Goal: Task Accomplishment & Management: Manage account settings

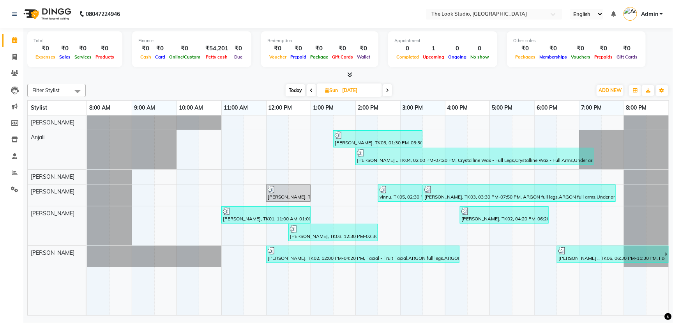
click at [353, 92] on input "[DATE]" at bounding box center [359, 91] width 39 height 12
select select "9"
select select "2025"
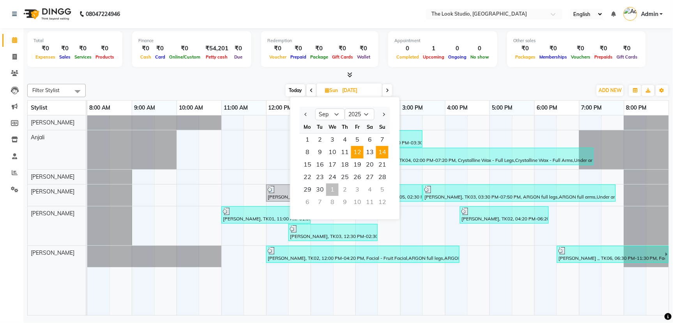
click at [356, 148] on span "12" at bounding box center [357, 152] width 12 height 12
type input "[DATE]"
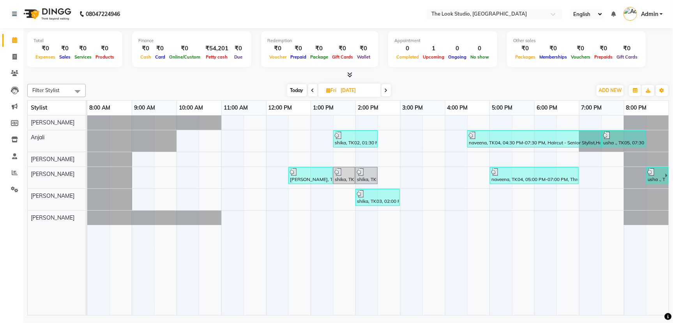
click at [357, 90] on input "[DATE]" at bounding box center [357, 91] width 39 height 12
select select "9"
select select "2025"
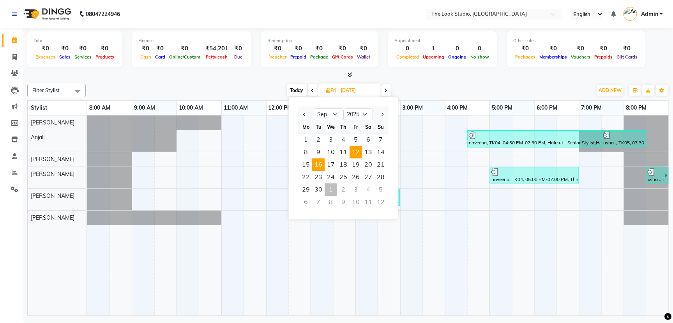
click at [322, 166] on span "16" at bounding box center [318, 164] width 12 height 12
type input "16-09-2025"
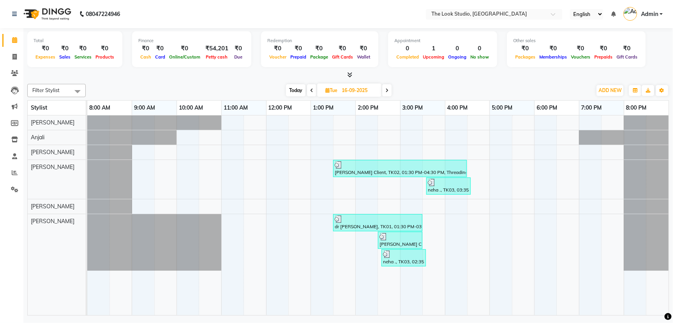
click at [356, 90] on input "16-09-2025" at bounding box center [358, 91] width 39 height 12
select select "9"
select select "2025"
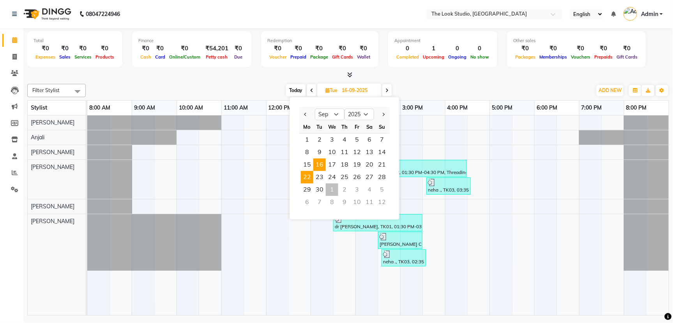
click at [309, 180] on span "22" at bounding box center [307, 177] width 12 height 12
type input "[DATE]"
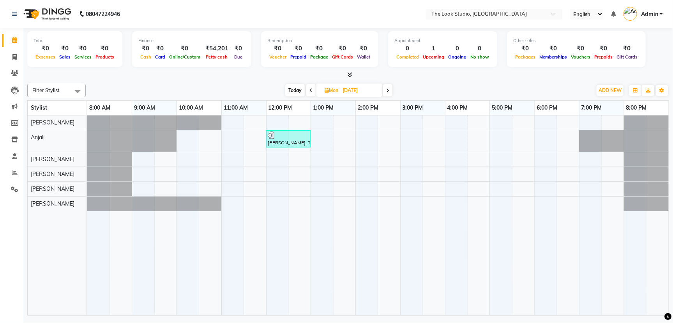
click at [361, 88] on input "[DATE]" at bounding box center [359, 91] width 39 height 12
select select "9"
select select "2025"
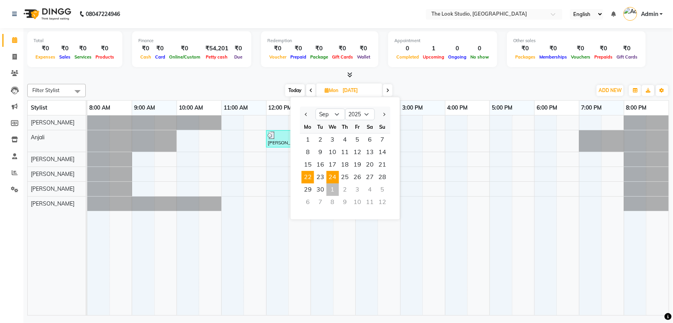
click at [331, 178] on span "24" at bounding box center [332, 177] width 12 height 12
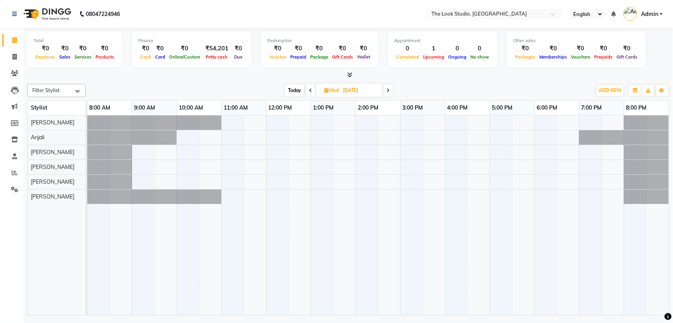
click at [389, 88] on icon at bounding box center [387, 90] width 3 height 5
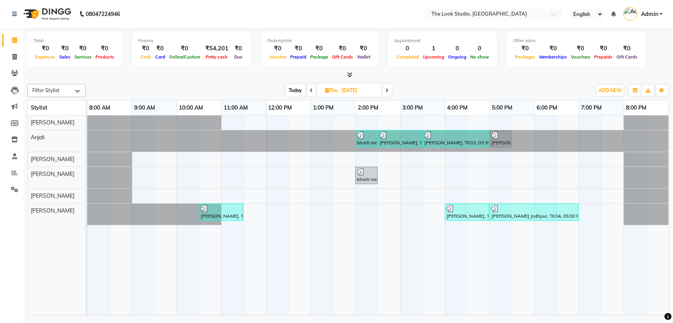
click at [312, 87] on span at bounding box center [311, 90] width 9 height 12
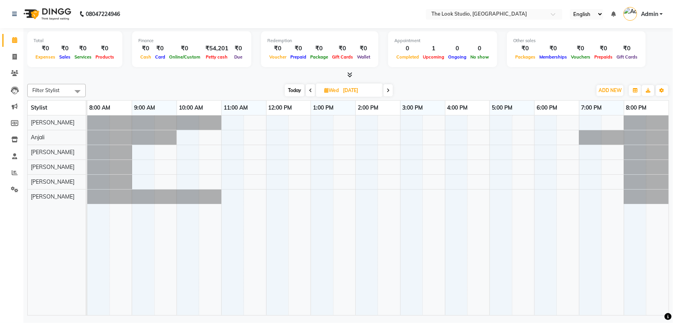
click at [384, 89] on span at bounding box center [387, 90] width 9 height 12
type input "[DATE]"
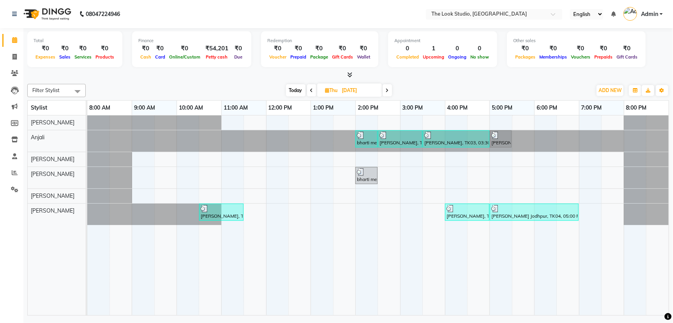
drag, startPoint x: 356, startPoint y: 87, endPoint x: 362, endPoint y: 95, distance: 10.5
click at [356, 88] on input "[DATE]" at bounding box center [359, 91] width 39 height 12
select select "9"
select select "2025"
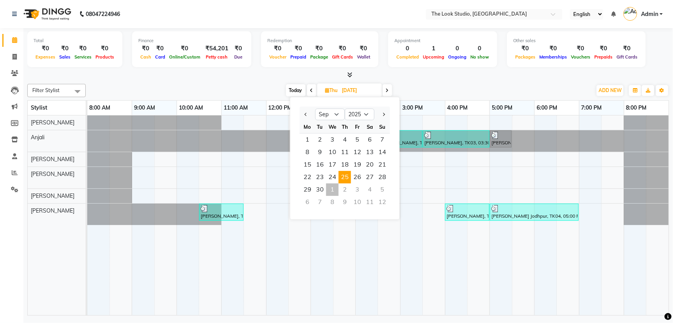
click at [334, 191] on div "1" at bounding box center [332, 189] width 12 height 12
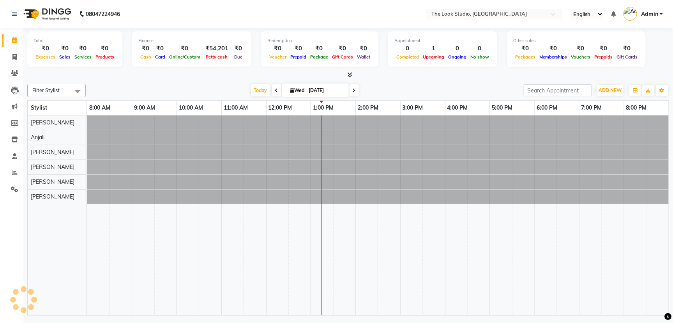
type input "01-10-2025"
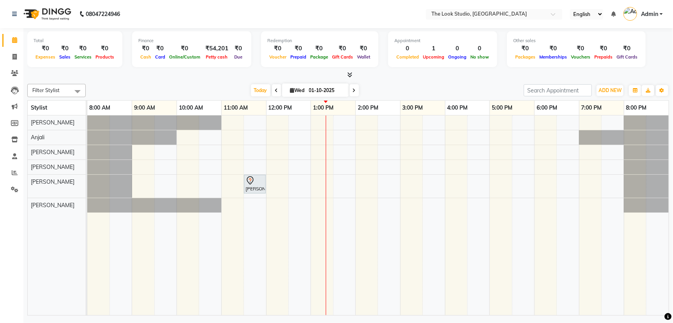
click at [287, 132] on div "[PERSON_NAME] ,, TK01, 11:30 AM-12:00 PM, Haircut - Child (Under 12 years)" at bounding box center [377, 214] width 581 height 199
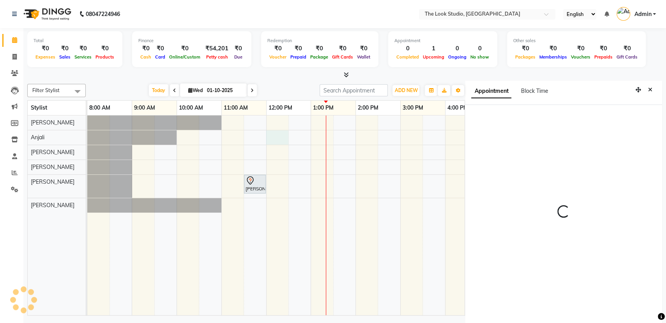
scroll to position [3, 0]
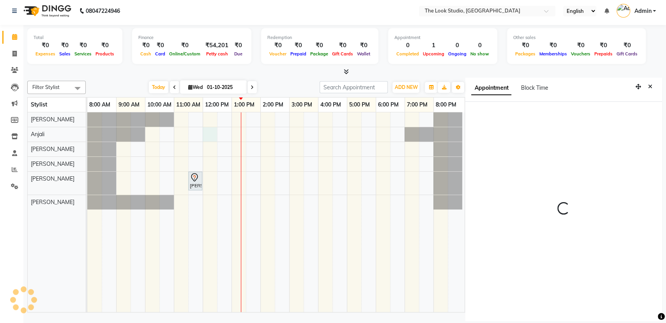
select select "720"
select select "45012"
select select "tentative"
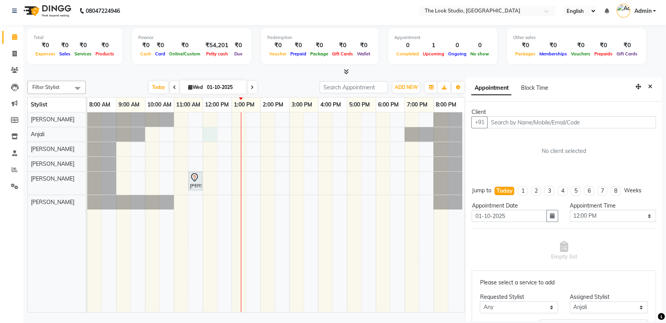
click at [543, 121] on input "text" at bounding box center [571, 122] width 169 height 12
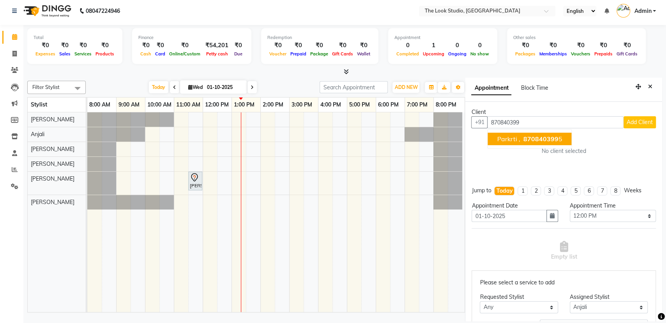
click at [513, 138] on span "parkrti ," at bounding box center [508, 139] width 23 height 8
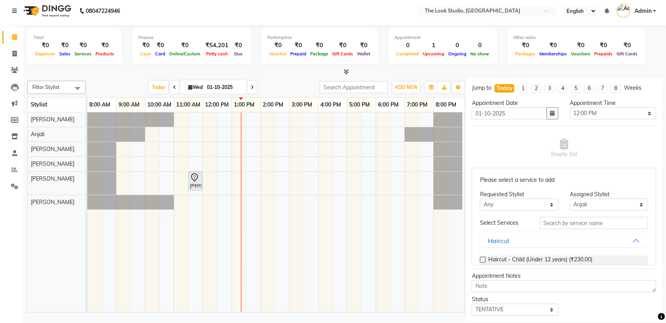
scroll to position [119, 0]
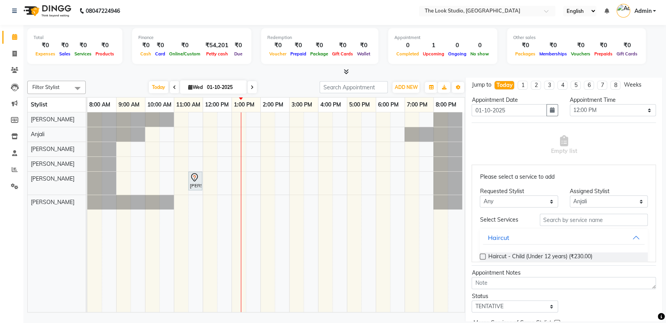
type input "8708403995"
click at [557, 217] on input "text" at bounding box center [593, 219] width 108 height 12
type input "thre"
click at [482, 255] on label at bounding box center [482, 256] width 6 height 6
click at [482, 255] on input "checkbox" at bounding box center [481, 256] width 5 height 5
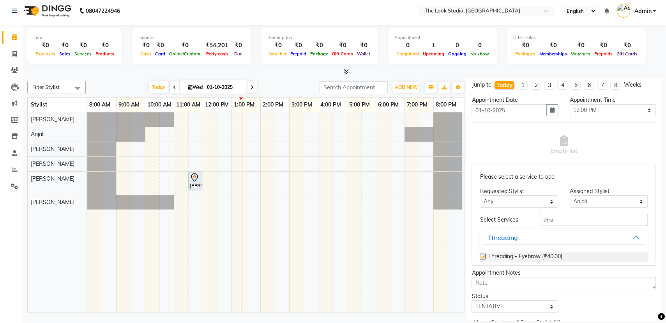
scroll to position [81, 0]
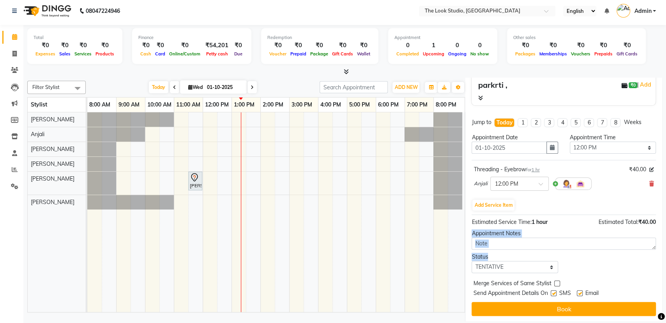
drag, startPoint x: 661, startPoint y: 223, endPoint x: 649, endPoint y: 263, distance: 41.6
click at [649, 263] on div "Total ₹0 Expenses ₹0 Sales ₹0 Services ₹0 Products Finance ₹0 Cash ₹0 Card ₹0 O…" at bounding box center [344, 174] width 642 height 298
click at [553, 293] on label at bounding box center [553, 293] width 6 height 6
click at [553, 293] on input "checkbox" at bounding box center [552, 293] width 5 height 5
checkbox input "false"
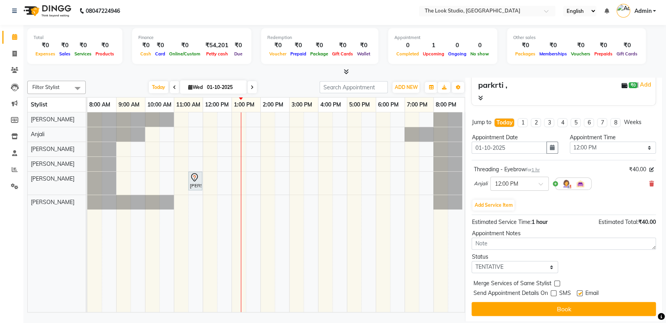
click at [581, 292] on label at bounding box center [579, 293] width 6 height 6
click at [581, 292] on input "checkbox" at bounding box center [578, 293] width 5 height 5
checkbox input "false"
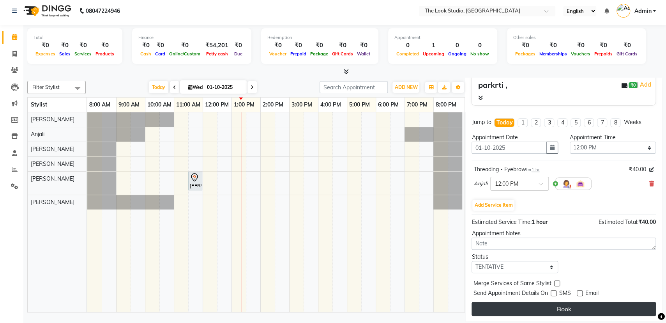
click at [574, 307] on button "Book" at bounding box center [563, 308] width 184 height 14
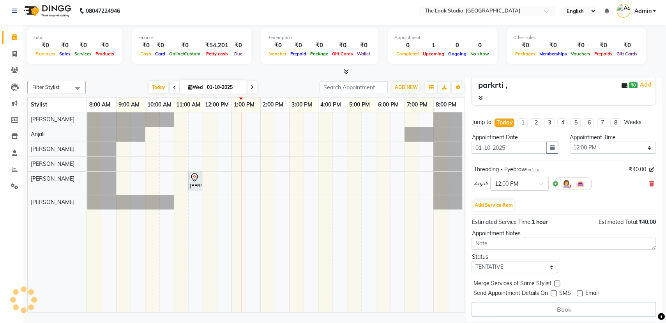
select select "45012"
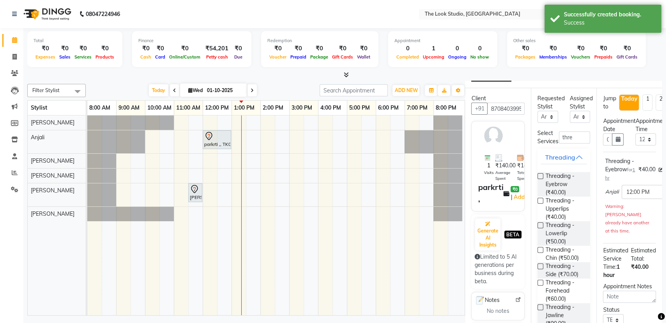
scroll to position [0, 0]
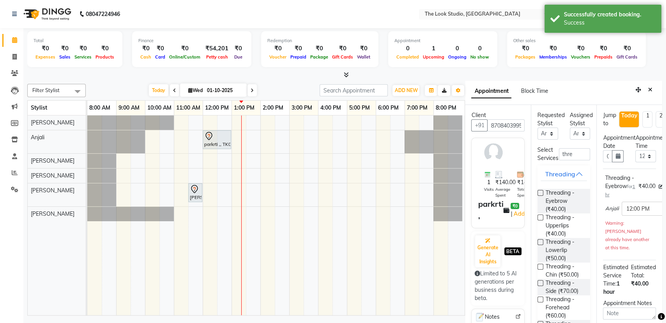
click at [646, 92] on button "Close" at bounding box center [649, 90] width 11 height 12
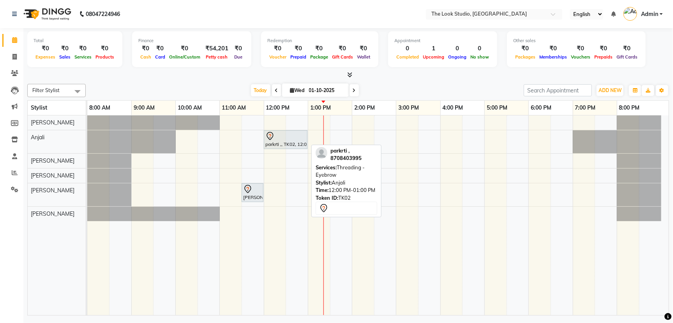
click at [293, 143] on div "parkrti ,, TK02, 12:00 PM-01:00 PM, Threading - Eyebrow" at bounding box center [285, 139] width 42 height 16
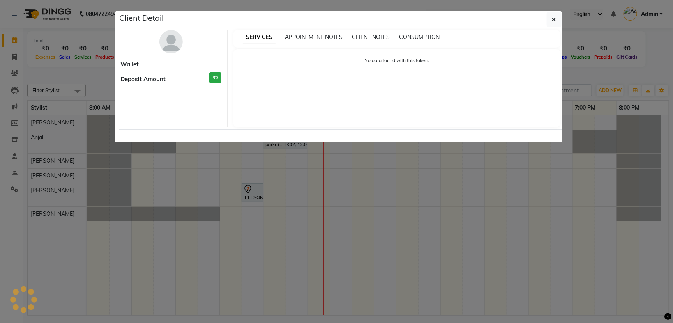
select select "7"
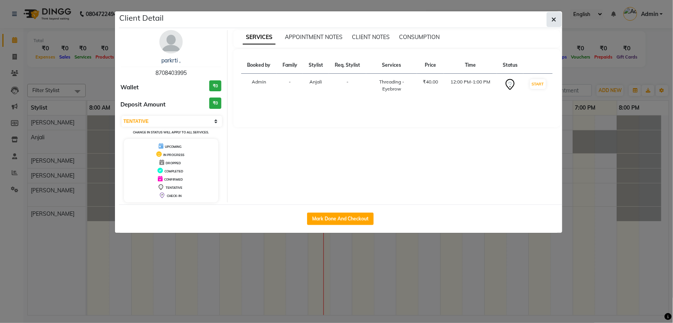
click at [553, 19] on icon "button" at bounding box center [554, 19] width 5 height 6
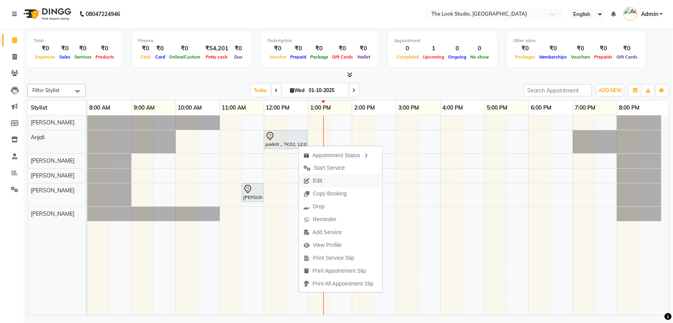
click at [307, 178] on icon "button" at bounding box center [306, 180] width 6 height 5
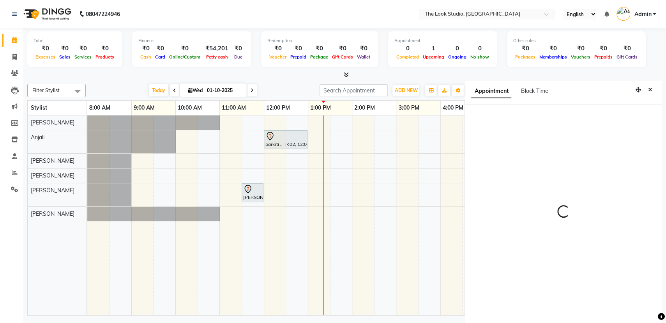
scroll to position [3, 0]
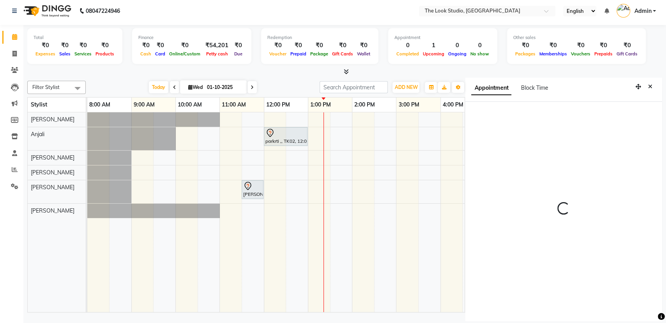
select select "tentative"
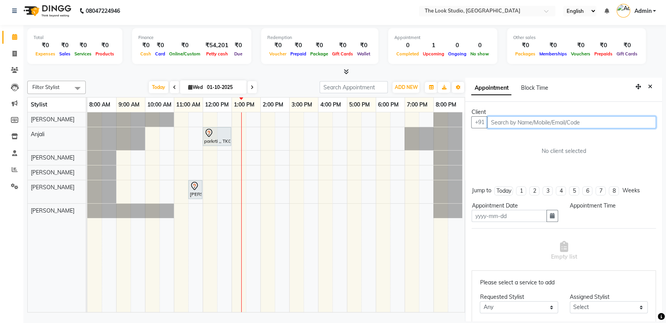
type input "01-10-2025"
select select "720"
select select "45012"
select select "3019"
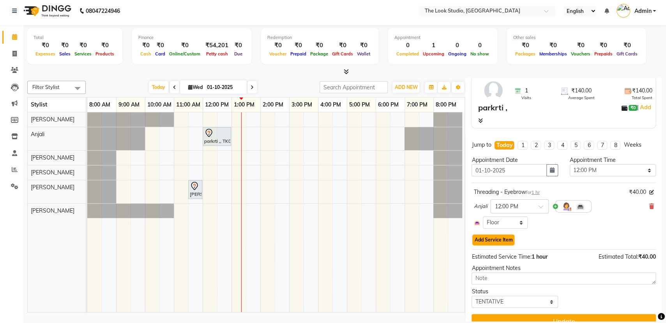
scroll to position [58, 0]
click at [489, 240] on button "Add Service Item" at bounding box center [493, 240] width 42 height 11
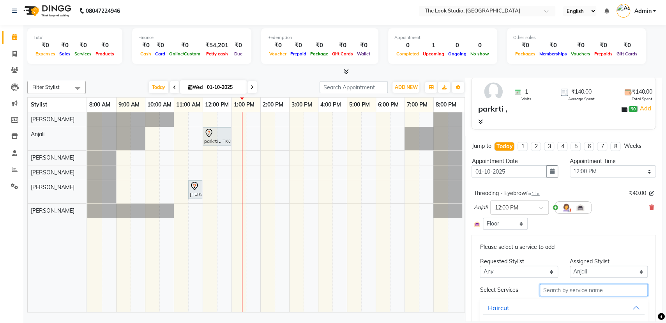
click at [581, 287] on input "text" at bounding box center [593, 290] width 108 height 12
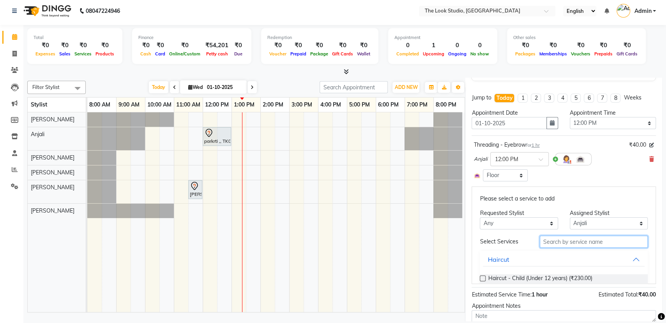
scroll to position [106, 0]
click at [569, 220] on select "Select [PERSON_NAME] [PERSON_NAME] [PERSON_NAME] [PERSON_NAME] [PERSON_NAME]" at bounding box center [608, 223] width 78 height 12
click at [569, 217] on select "Select [PERSON_NAME] [PERSON_NAME] [PERSON_NAME] [PERSON_NAME] [PERSON_NAME]" at bounding box center [608, 223] width 78 height 12
click at [577, 226] on select "Select [PERSON_NAME] [PERSON_NAME] [PERSON_NAME] [PERSON_NAME] [PERSON_NAME]" at bounding box center [608, 223] width 78 height 12
select select "84084"
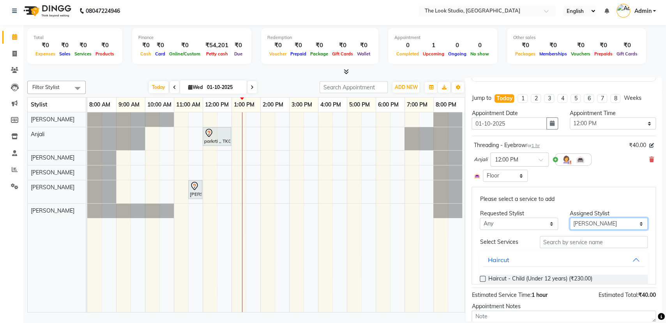
click at [569, 217] on select "Select [PERSON_NAME] [PERSON_NAME] [PERSON_NAME] [PERSON_NAME] [PERSON_NAME]" at bounding box center [608, 223] width 78 height 12
click at [551, 240] on input "text" at bounding box center [593, 242] width 108 height 12
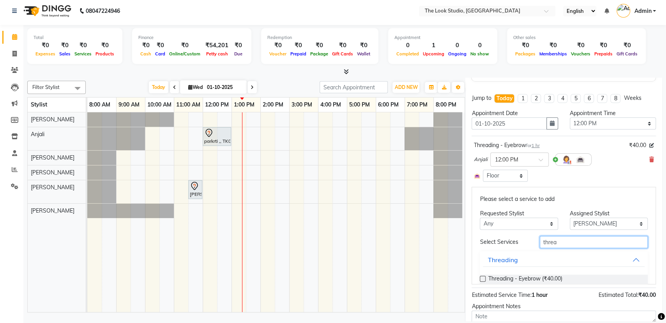
scroll to position [22, 0]
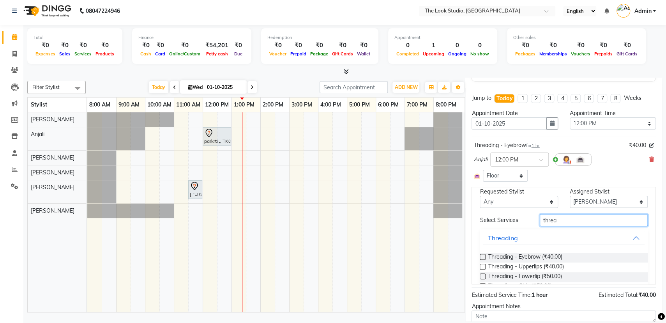
type input "threa"
click at [483, 254] on label at bounding box center [482, 257] width 6 height 6
click at [483, 255] on input "checkbox" at bounding box center [481, 257] width 5 height 5
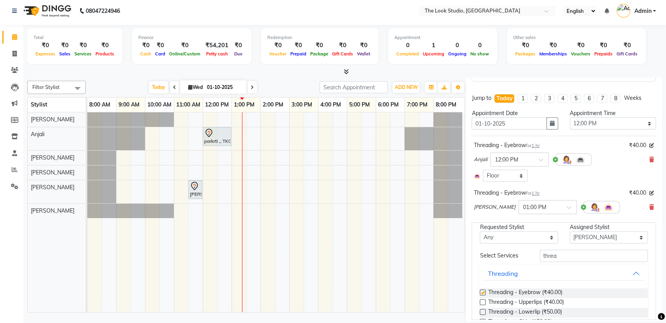
checkbox input "false"
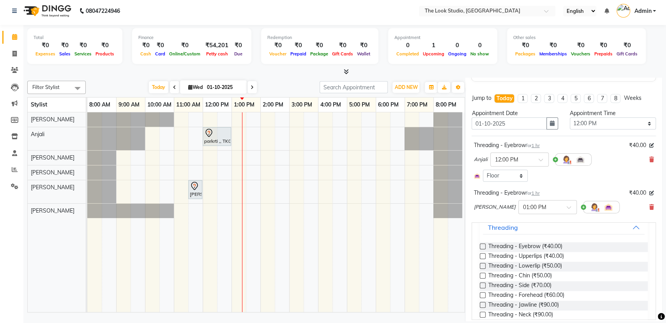
scroll to position [74, 0]
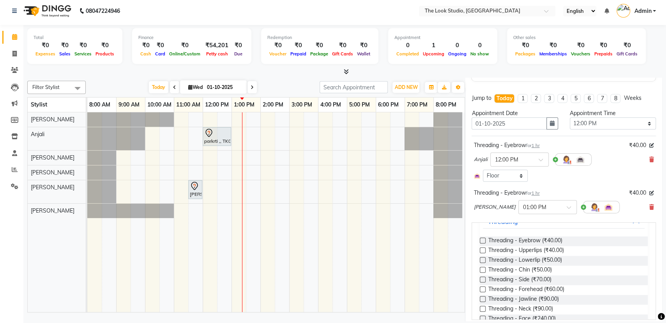
click at [483, 287] on label at bounding box center [482, 289] width 6 height 6
click at [483, 287] on input "checkbox" at bounding box center [481, 289] width 5 height 5
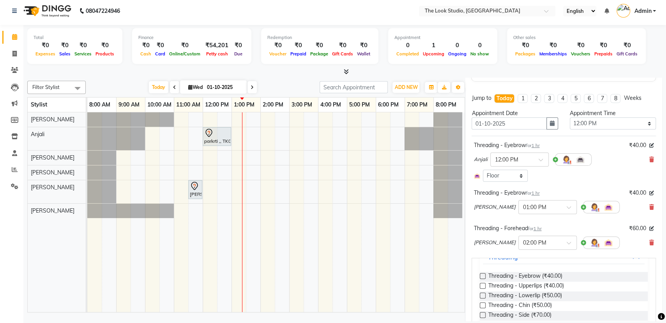
checkbox input "false"
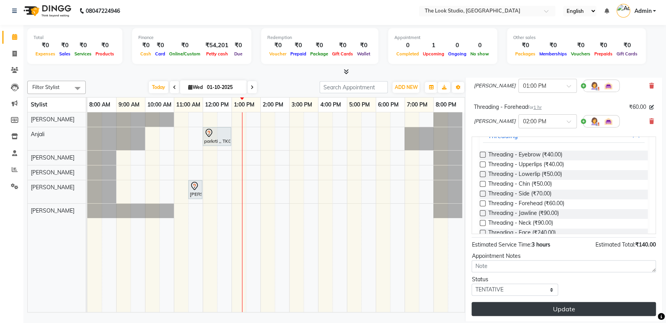
click at [606, 304] on button "Update" at bounding box center [563, 308] width 184 height 14
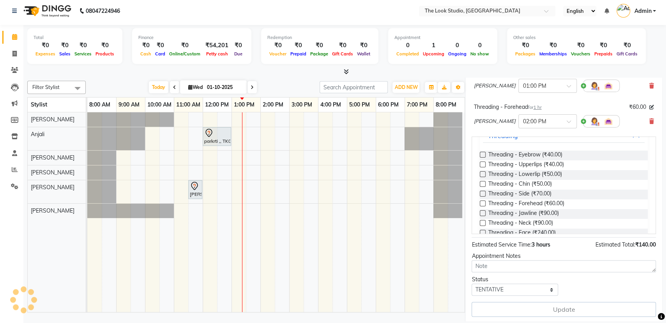
select select "84084"
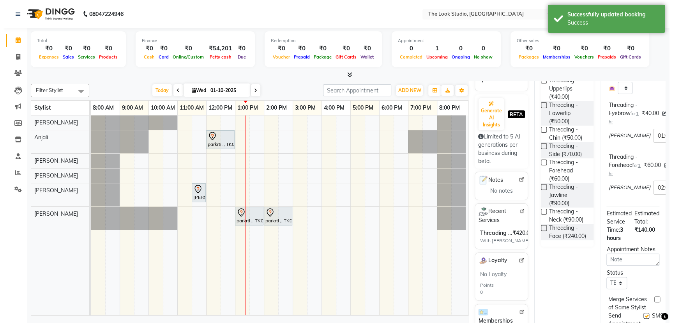
scroll to position [0, 0]
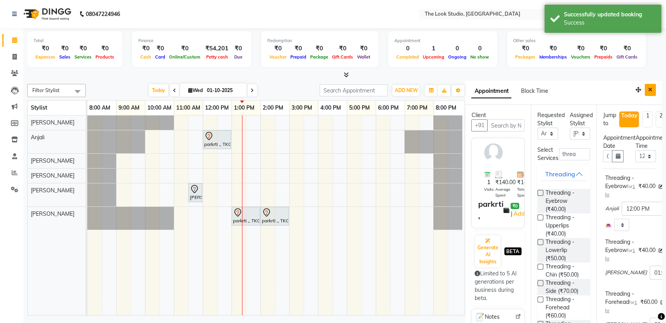
click at [648, 90] on icon "Close" at bounding box center [650, 89] width 4 height 5
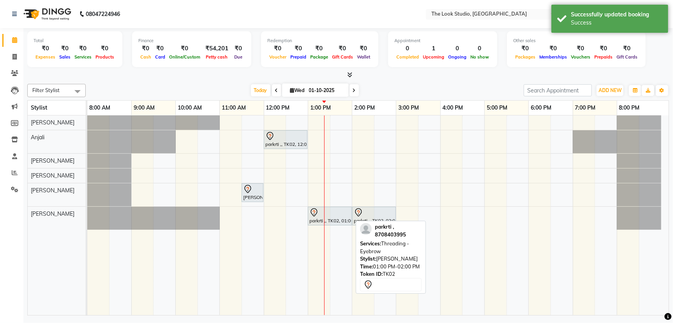
click at [324, 221] on div "parkrti ,, TK02, 12:00 PM-01:00 PM, Threading - Eyebrow [PERSON_NAME] ,, TK01, …" at bounding box center [377, 214] width 581 height 199
click at [340, 210] on div at bounding box center [329, 212] width 41 height 9
select select "7"
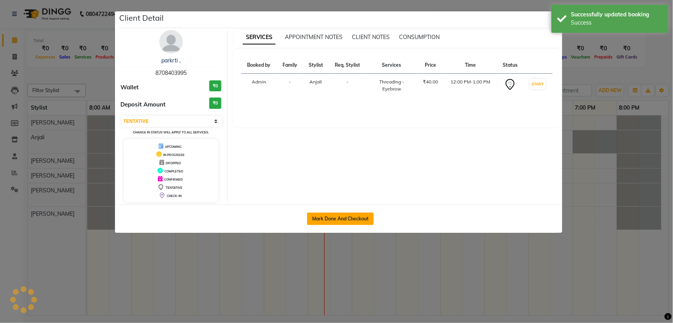
click at [354, 218] on button "Mark Done And Checkout" at bounding box center [340, 218] width 67 height 12
select select "service"
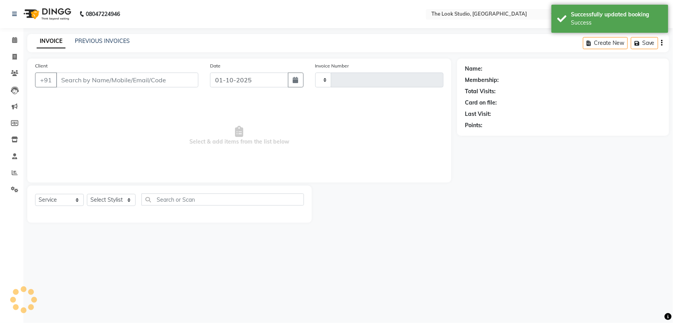
type input "0907"
select select "6149"
select select "product"
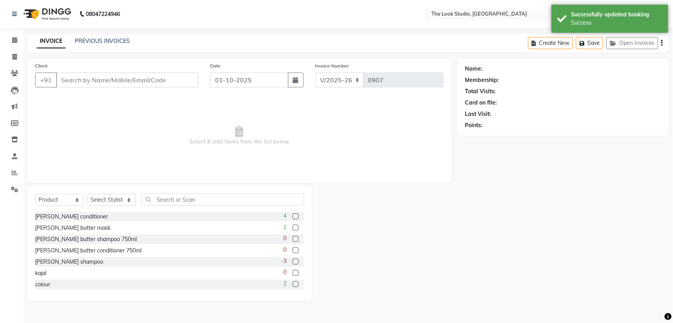
type input "8708403995"
select select "45012"
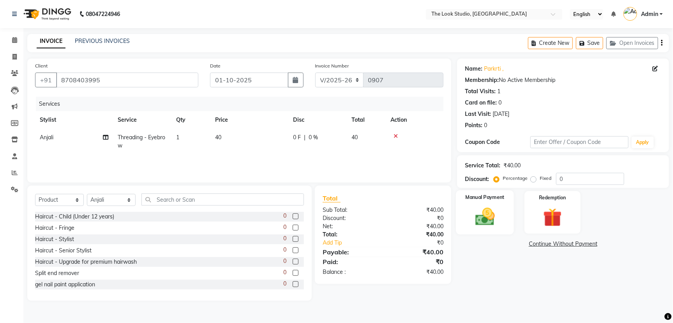
click at [469, 219] on img at bounding box center [485, 216] width 32 height 22
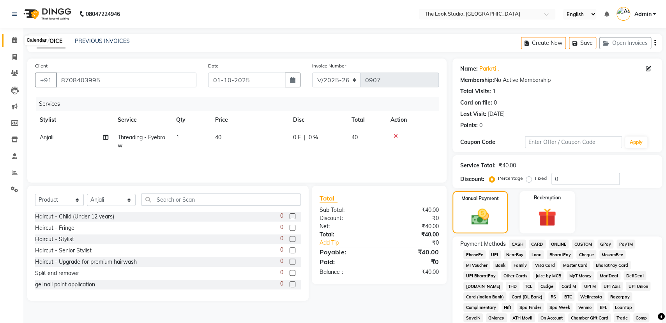
click at [18, 41] on span at bounding box center [15, 40] width 14 height 9
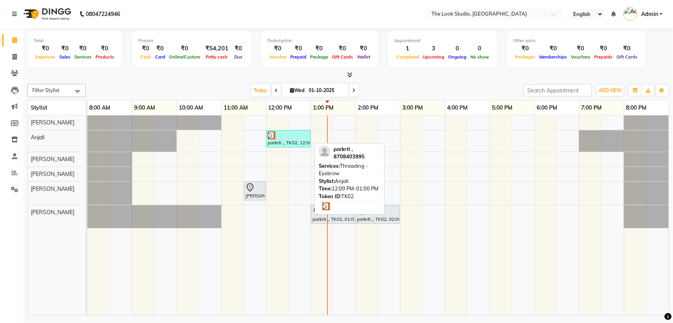
click at [280, 131] on div at bounding box center [288, 135] width 41 height 8
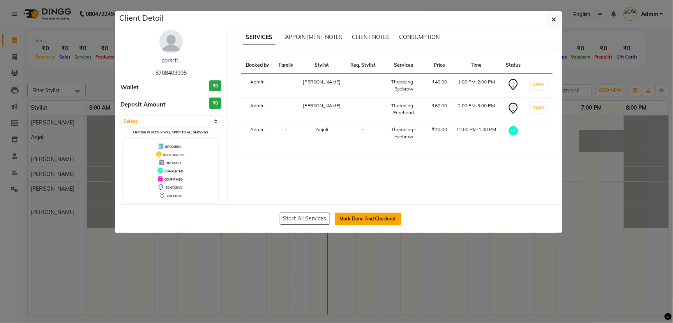
click at [380, 218] on button "Mark Done And Checkout" at bounding box center [368, 218] width 67 height 12
select select "6149"
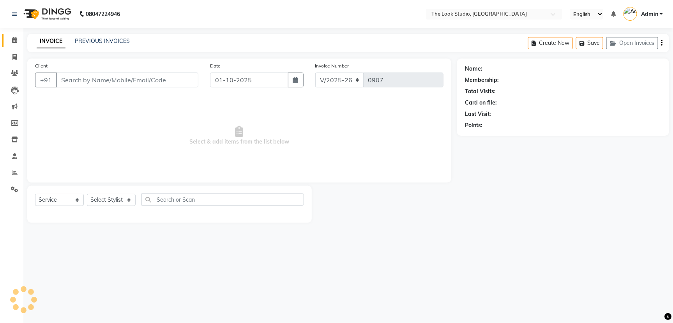
select select "product"
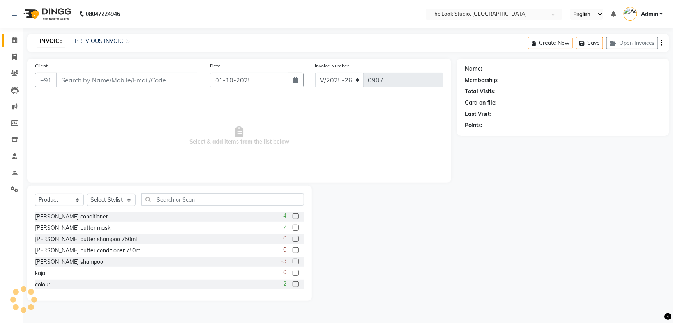
type input "8708403995"
select select "84084"
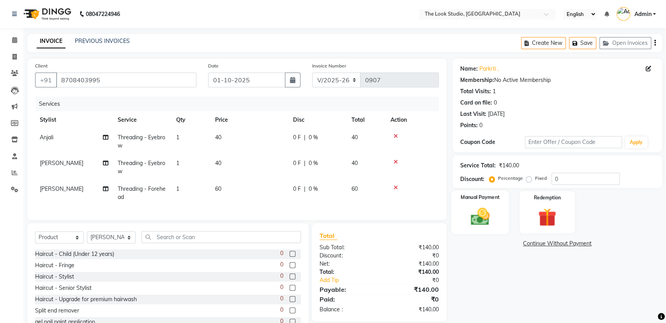
click at [487, 207] on img at bounding box center [479, 216] width 31 height 22
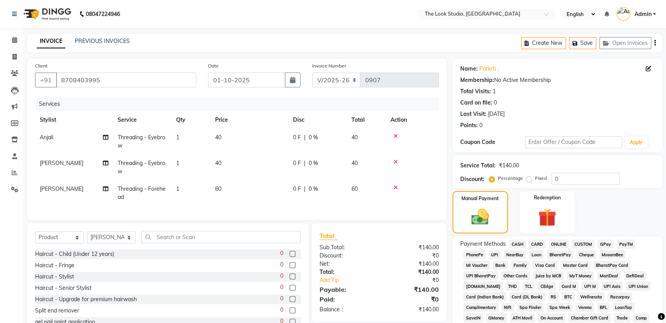
click at [492, 255] on span "UPI" at bounding box center [494, 254] width 12 height 9
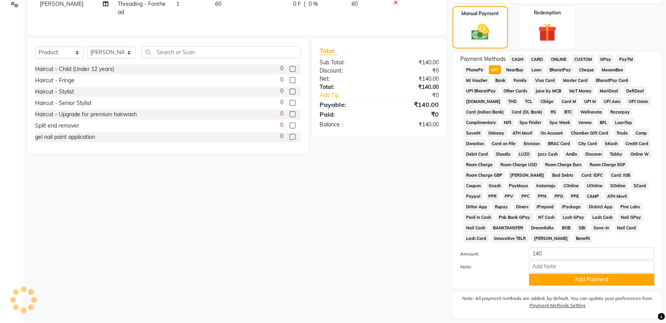
scroll to position [185, 0]
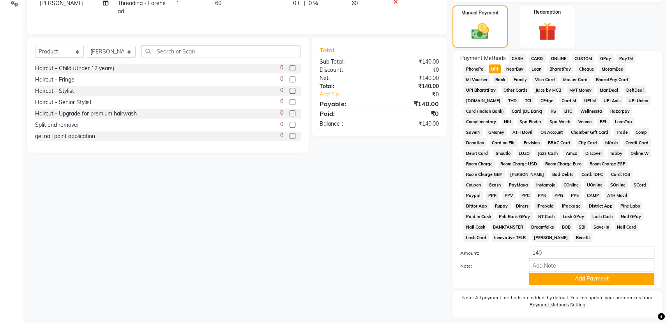
click at [546, 276] on button "Add Payment" at bounding box center [591, 278] width 125 height 12
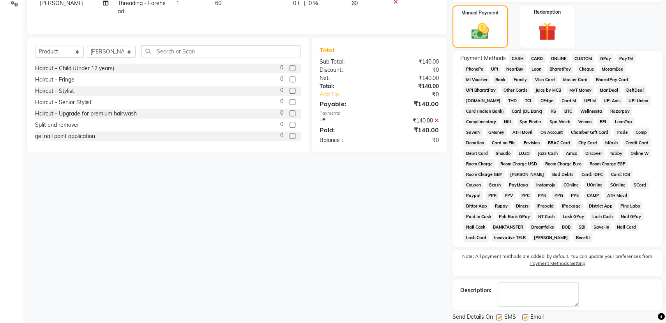
scroll to position [210, 0]
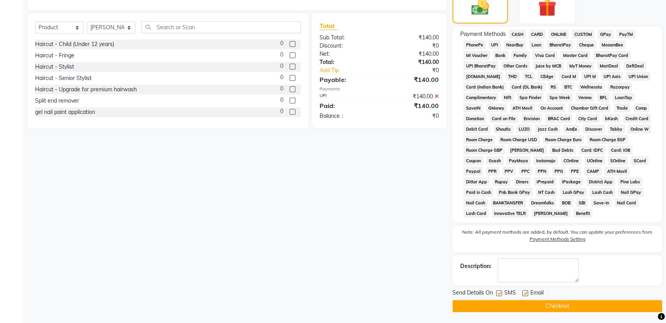
click at [524, 291] on label at bounding box center [525, 293] width 6 height 6
click at [524, 291] on input "checkbox" at bounding box center [524, 293] width 5 height 5
checkbox input "false"
click at [499, 292] on label at bounding box center [499, 293] width 6 height 6
click at [499, 292] on input "checkbox" at bounding box center [498, 293] width 5 height 5
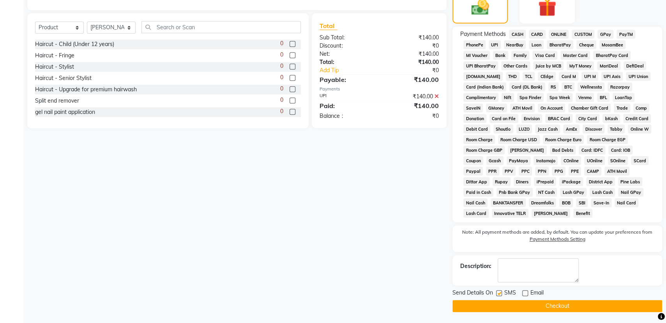
checkbox input "false"
click at [504, 303] on button "Checkout" at bounding box center [557, 306] width 210 height 12
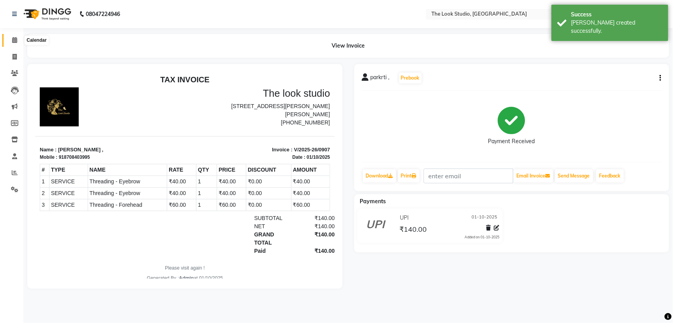
click at [16, 37] on icon at bounding box center [14, 40] width 5 height 6
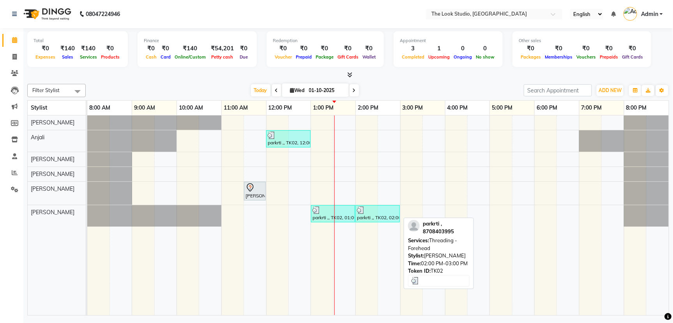
click at [360, 219] on div "parkrti ,, TK02, 02:00 PM-03:00 PM, Threading - Forehead" at bounding box center [377, 213] width 43 height 15
select select "3"
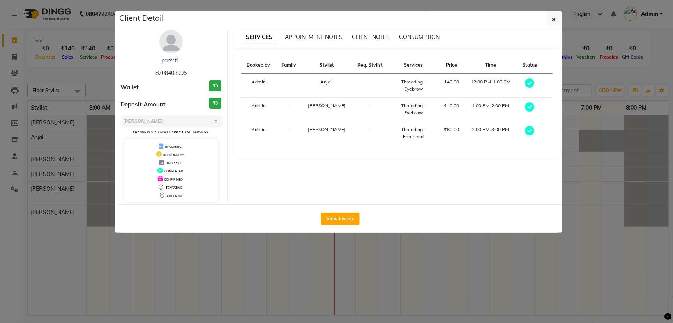
click at [345, 209] on div "View Invoice" at bounding box center [340, 218] width 443 height 28
click at [350, 219] on button "View Invoice" at bounding box center [340, 218] width 39 height 12
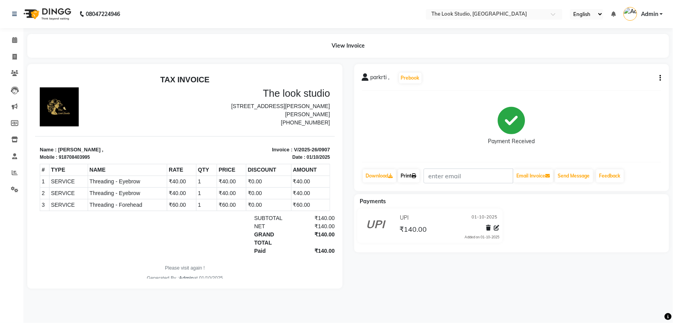
click at [406, 176] on link "Print" at bounding box center [409, 175] width 22 height 13
click at [14, 38] on icon at bounding box center [14, 40] width 5 height 6
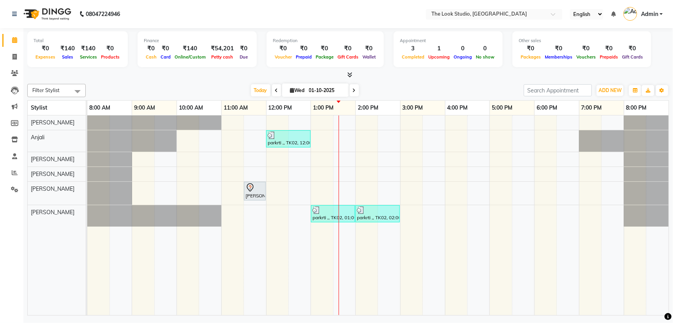
click at [250, 131] on div "parkrti ,, TK02, 12:00 PM-01:00 PM, Threading - Eyebrow [PERSON_NAME] ,, TK01, …" at bounding box center [377, 214] width 581 height 199
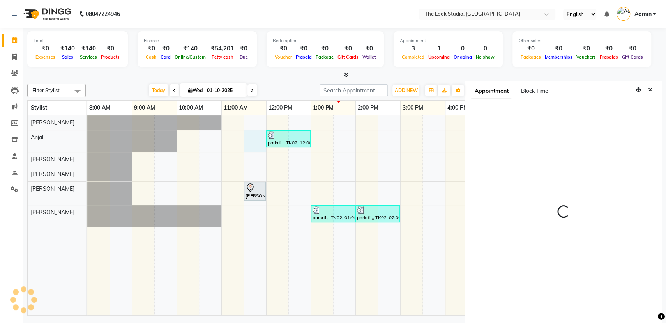
scroll to position [3, 0]
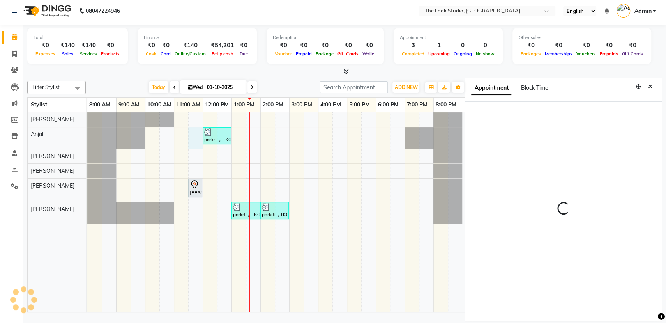
select select "690"
select select "45012"
select select "tentative"
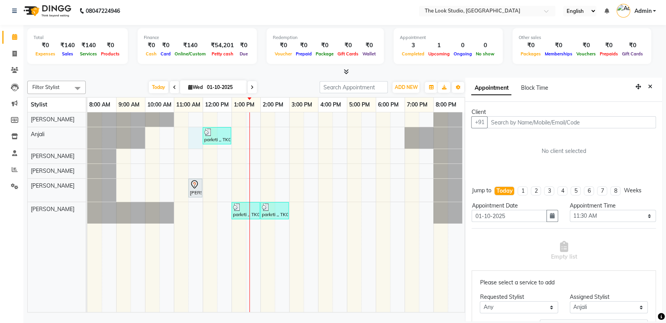
click at [536, 125] on input "text" at bounding box center [571, 122] width 169 height 12
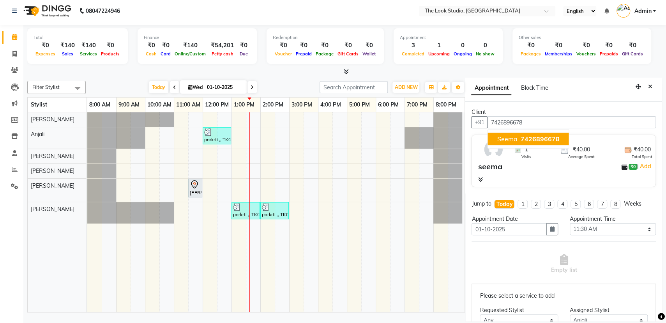
click at [539, 137] on span "7426896678" at bounding box center [539, 139] width 39 height 8
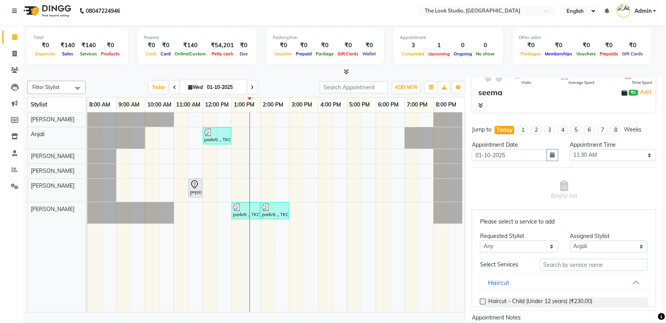
type input "7426896678"
click at [583, 262] on input "text" at bounding box center [593, 264] width 108 height 12
type input "thread"
click at [480, 300] on label at bounding box center [482, 301] width 6 height 6
click at [480, 300] on input "checkbox" at bounding box center [481, 301] width 5 height 5
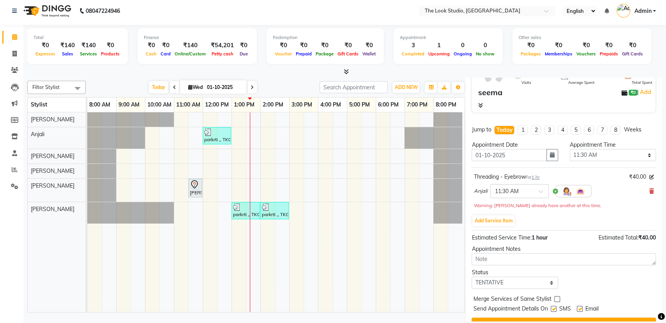
scroll to position [90, 0]
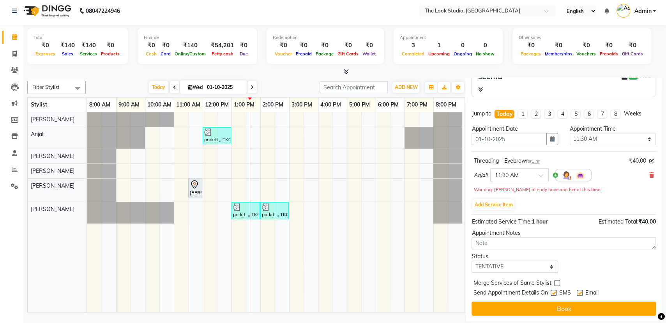
click at [554, 292] on label at bounding box center [553, 292] width 6 height 6
click at [554, 292] on input "checkbox" at bounding box center [552, 293] width 5 height 5
checkbox input "false"
drag, startPoint x: 578, startPoint y: 292, endPoint x: 579, endPoint y: 297, distance: 4.8
click at [578, 292] on label at bounding box center [579, 292] width 6 height 6
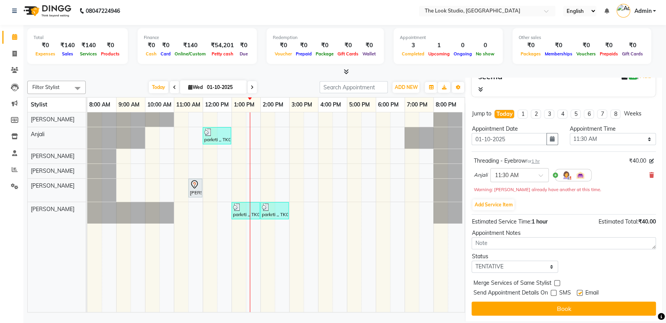
click at [578, 292] on input "checkbox" at bounding box center [578, 293] width 5 height 5
checkbox input "false"
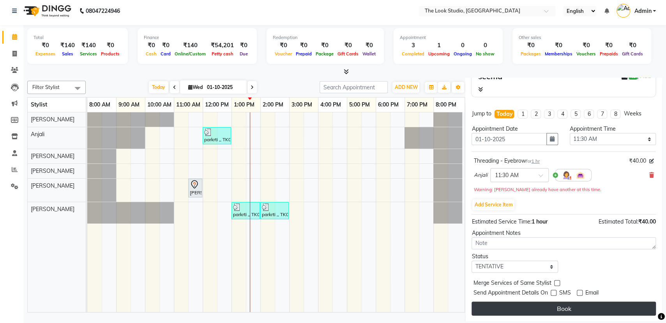
click at [577, 311] on button "Book" at bounding box center [563, 308] width 184 height 14
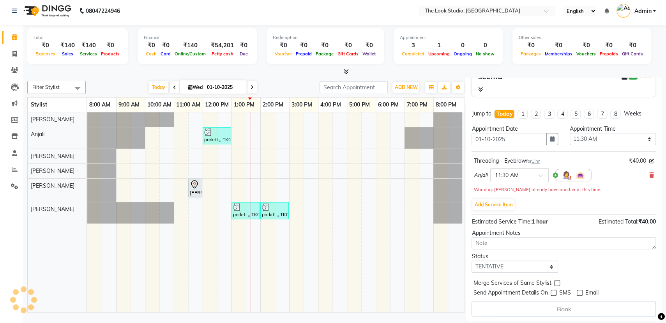
select select "45012"
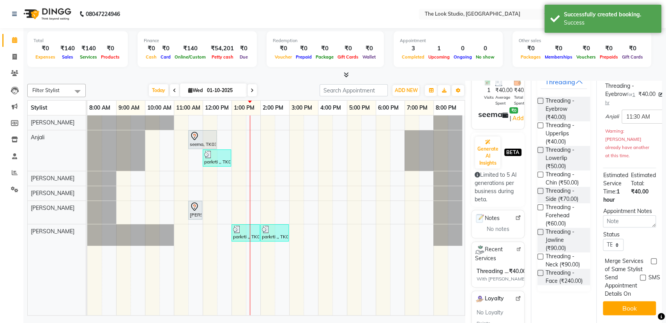
scroll to position [0, 0]
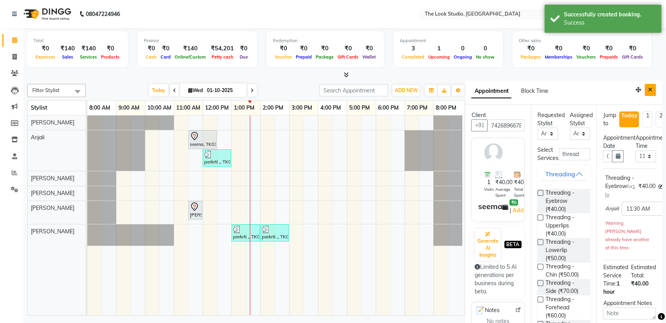
click at [647, 92] on button "Close" at bounding box center [649, 90] width 11 height 12
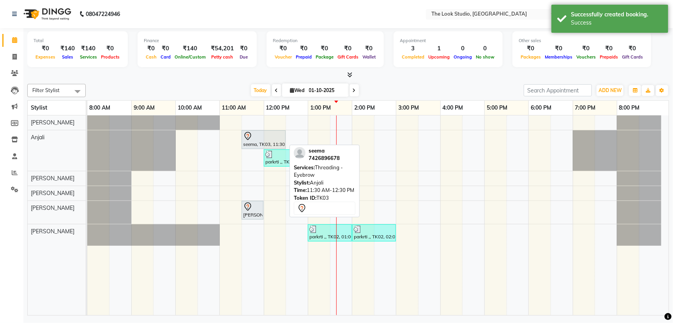
click at [248, 143] on div "seema, TK03, 11:30 AM-12:30 PM, Threading - Eyebrow" at bounding box center [263, 139] width 42 height 16
select select "7"
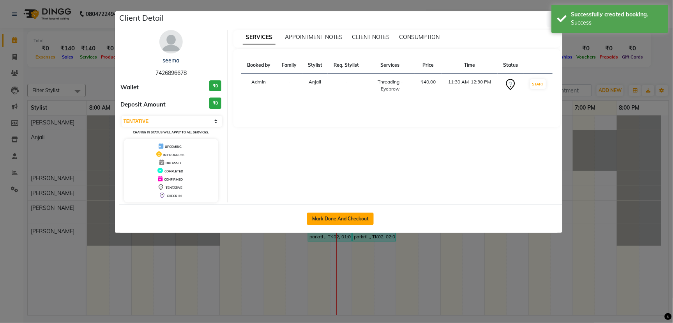
click at [356, 215] on button "Mark Done And Checkout" at bounding box center [340, 218] width 67 height 12
select select "service"
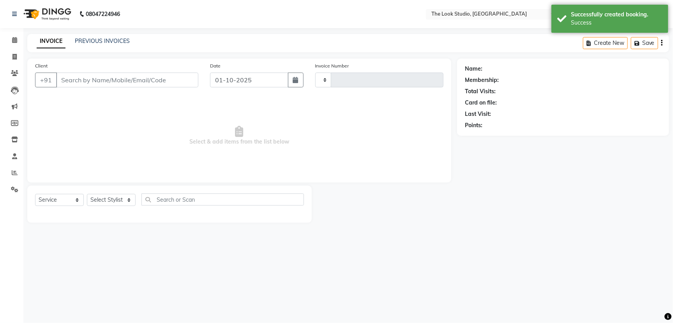
type input "0908"
select select "6149"
select select "product"
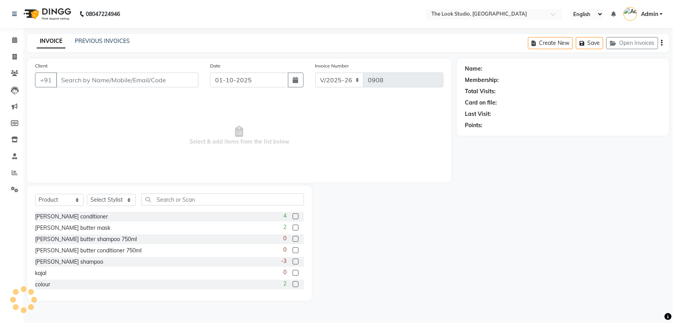
type input "7426896678"
select select "45012"
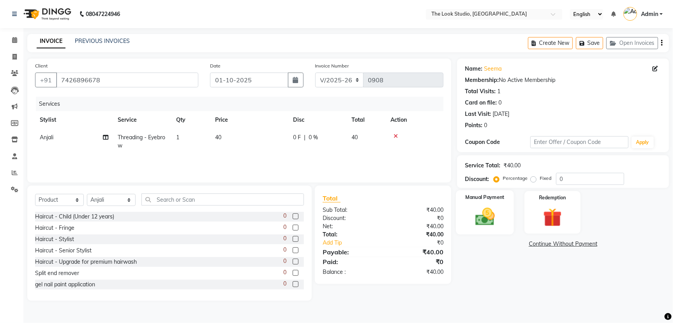
click at [475, 205] on img at bounding box center [485, 216] width 32 height 22
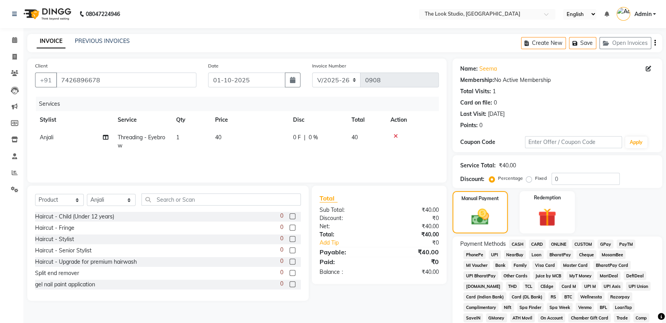
click at [493, 256] on span "UPI" at bounding box center [494, 254] width 12 height 9
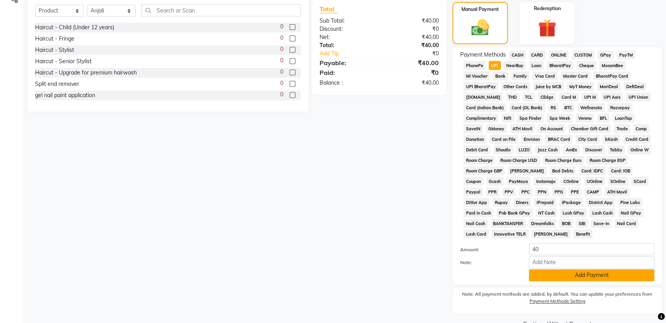
scroll to position [190, 0]
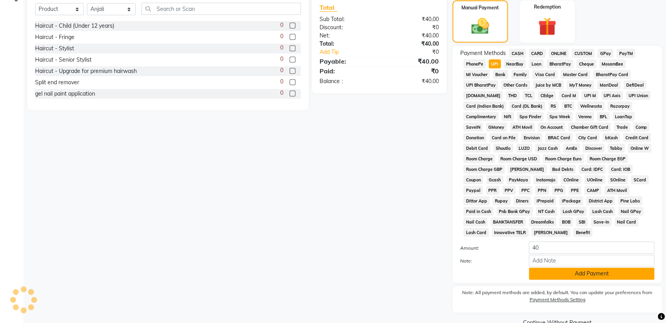
click at [601, 275] on button "Add Payment" at bounding box center [591, 273] width 125 height 12
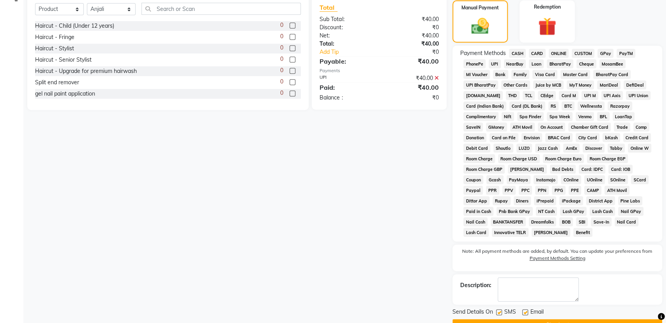
click at [526, 313] on label at bounding box center [525, 312] width 6 height 6
click at [526, 313] on input "checkbox" at bounding box center [524, 312] width 5 height 5
checkbox input "false"
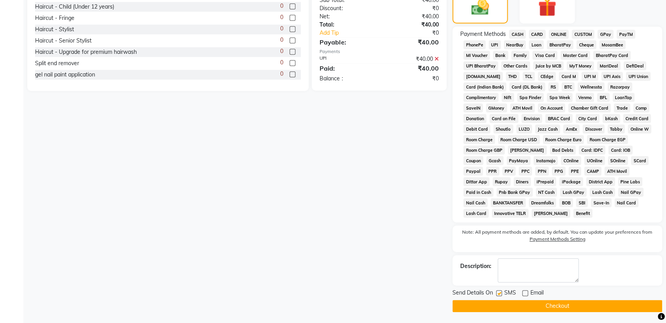
click at [585, 309] on button "Checkout" at bounding box center [557, 306] width 210 height 12
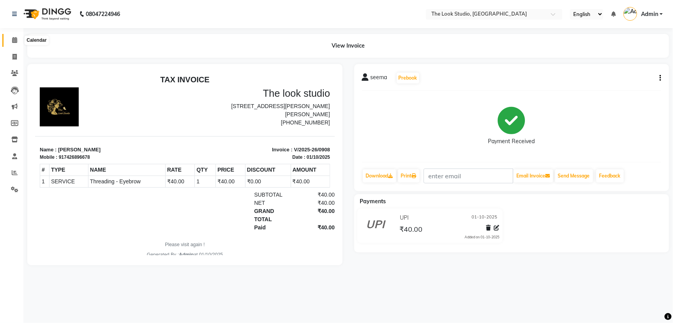
click at [12, 37] on icon at bounding box center [14, 40] width 5 height 6
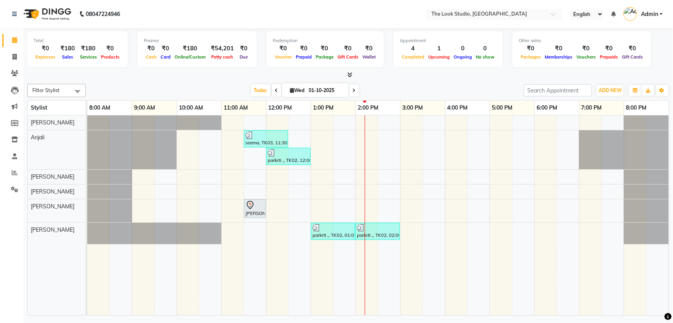
click at [356, 132] on div "seema, TK03, 11:30 AM-12:30 PM, Threading - Eyebrow parkrti ,, TK02, 12:00 PM-0…" at bounding box center [377, 214] width 581 height 199
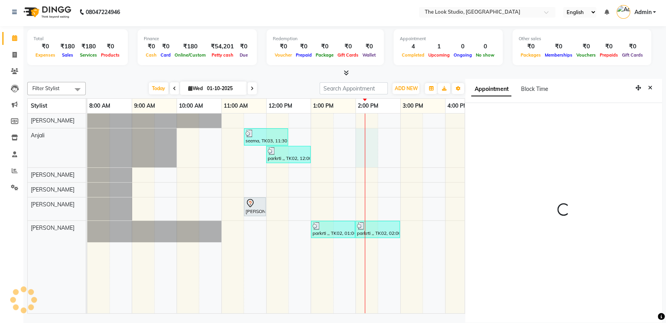
scroll to position [3, 0]
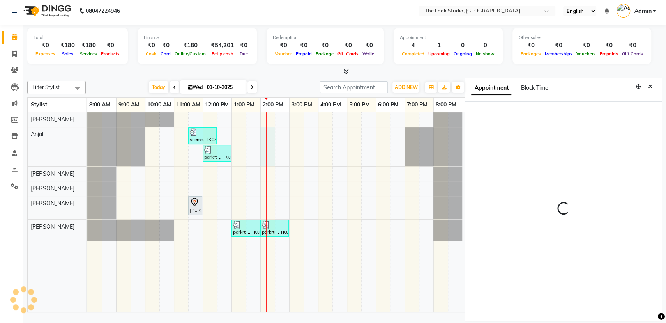
select select "45012"
select select "tentative"
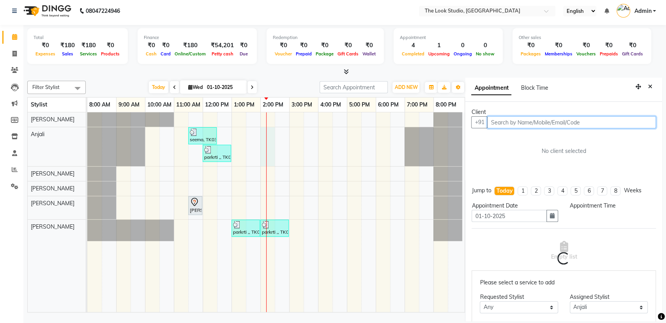
select select "840"
click at [521, 123] on input "text" at bounding box center [571, 122] width 169 height 12
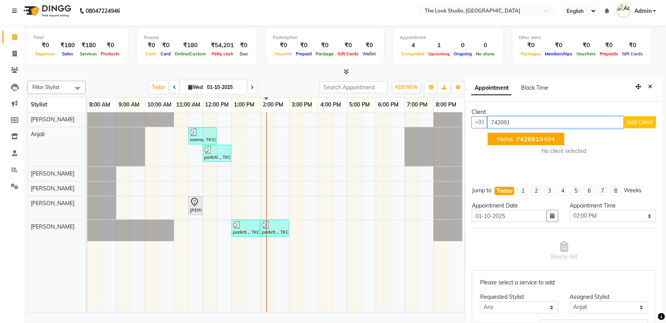
click at [545, 139] on ngb-highlight "742691 9494" at bounding box center [534, 139] width 41 height 8
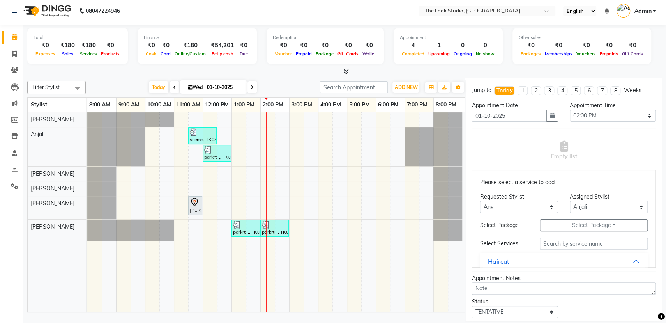
scroll to position [118, 0]
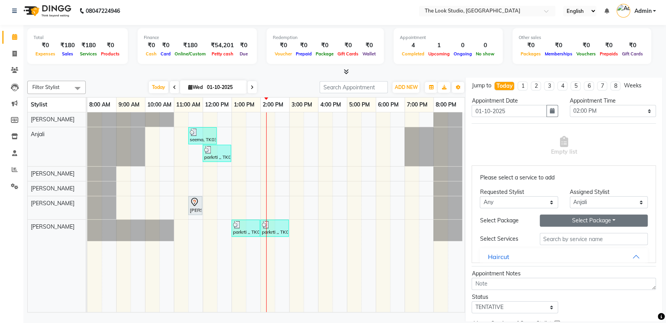
type input "7426919494"
click at [583, 222] on button "Select Package Toggle Dropdown" at bounding box center [593, 220] width 108 height 12
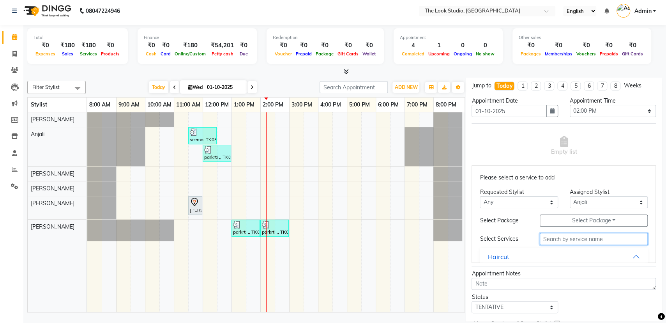
click at [570, 240] on input "text" at bounding box center [593, 239] width 108 height 12
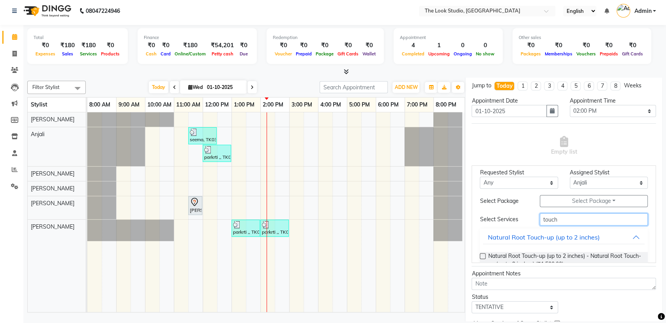
scroll to position [39, 0]
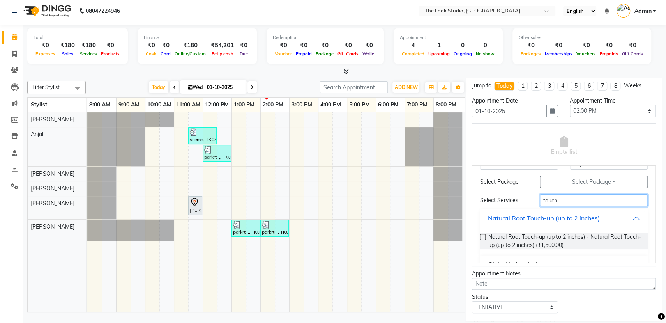
type input "touch"
click at [483, 234] on label at bounding box center [482, 237] width 6 height 6
click at [483, 235] on input "checkbox" at bounding box center [481, 237] width 5 height 5
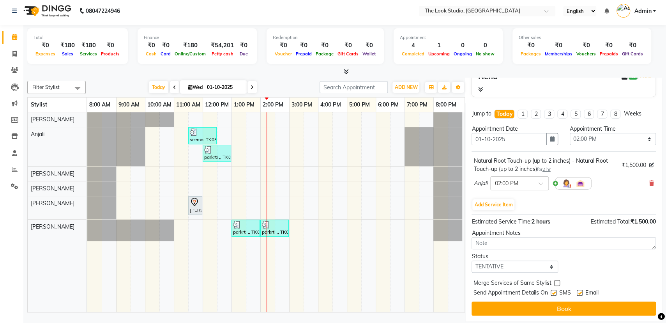
click at [495, 211] on div "Natural Root Touch-up (up to 2 inches) - Natural Root Touch-up (up to 2 inches)…" at bounding box center [563, 182] width 184 height 63
click at [497, 206] on button "Add Service Item" at bounding box center [493, 204] width 42 height 11
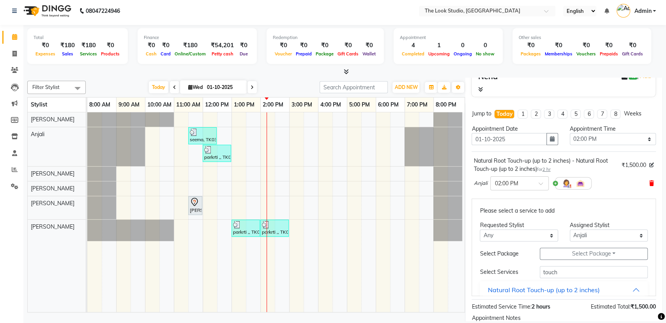
click at [649, 182] on icon at bounding box center [651, 182] width 5 height 5
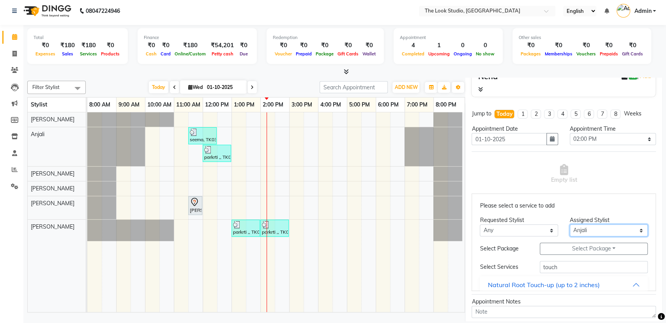
click at [581, 227] on select "Select [PERSON_NAME] [PERSON_NAME] [PERSON_NAME] [PERSON_NAME] [PERSON_NAME]" at bounding box center [608, 230] width 78 height 12
select select "45010"
click at [569, 224] on select "Select [PERSON_NAME] [PERSON_NAME] [PERSON_NAME] [PERSON_NAME] [PERSON_NAME]" at bounding box center [608, 230] width 78 height 12
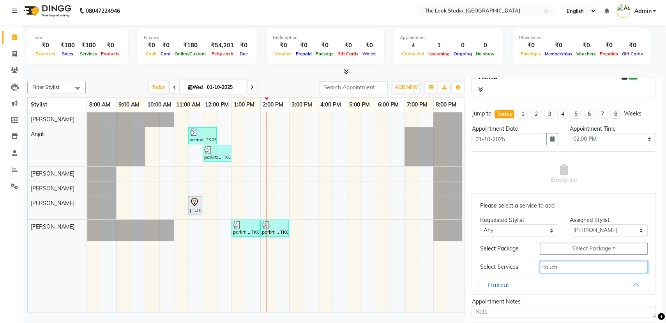
click at [565, 267] on input "touch" at bounding box center [593, 267] width 108 height 12
type input "touch"
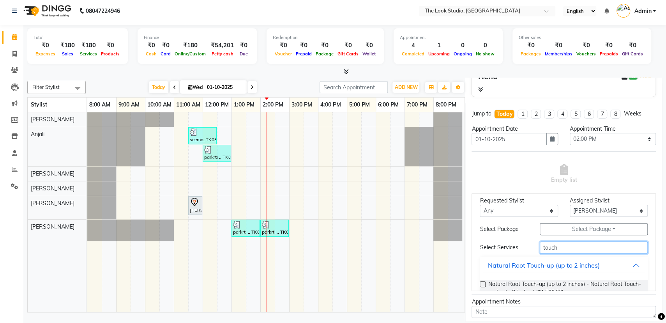
scroll to position [39, 0]
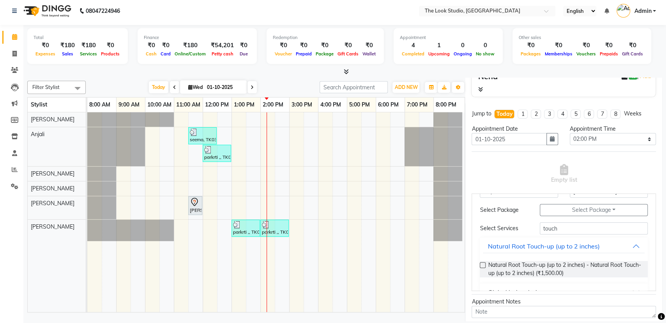
click at [483, 264] on label at bounding box center [482, 265] width 6 height 6
click at [483, 264] on input "checkbox" at bounding box center [481, 265] width 5 height 5
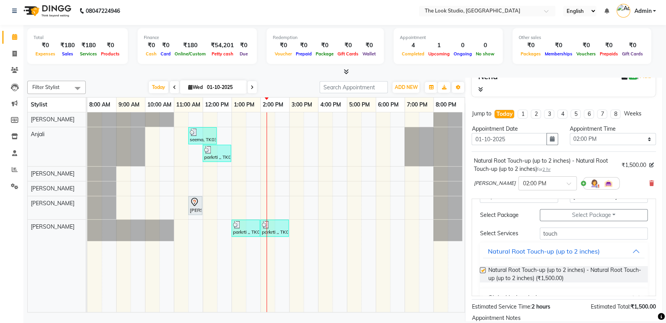
checkbox input "false"
click at [576, 234] on input "touch" at bounding box center [593, 233] width 108 height 12
type input "t"
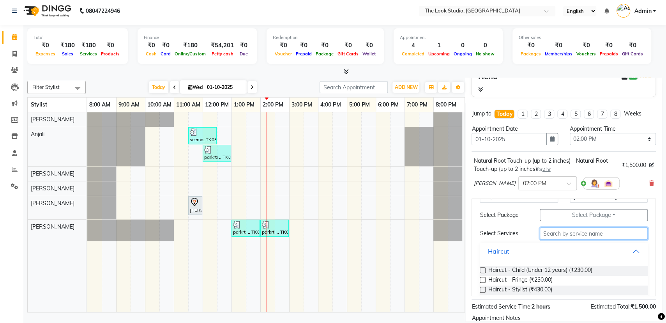
scroll to position [0, 0]
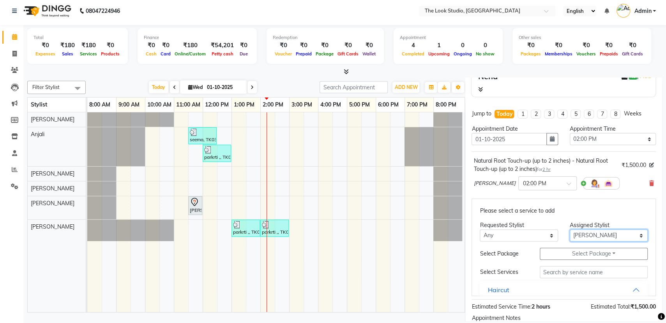
click at [600, 236] on select "Select [PERSON_NAME] [PERSON_NAME] [PERSON_NAME] [PERSON_NAME] [PERSON_NAME]" at bounding box center [608, 235] width 78 height 12
select select "45012"
click at [569, 229] on select "Select [PERSON_NAME] [PERSON_NAME] [PERSON_NAME] [PERSON_NAME] [PERSON_NAME]" at bounding box center [608, 235] width 78 height 12
click at [598, 271] on input "text" at bounding box center [593, 272] width 108 height 12
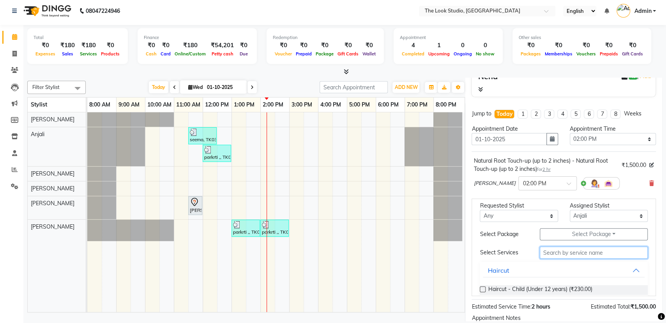
scroll to position [39, 0]
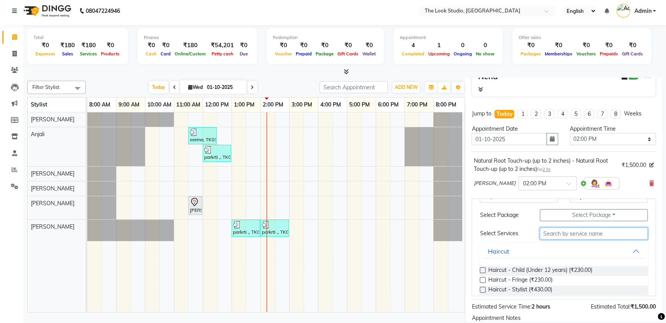
click at [575, 233] on input "text" at bounding box center [593, 233] width 108 height 12
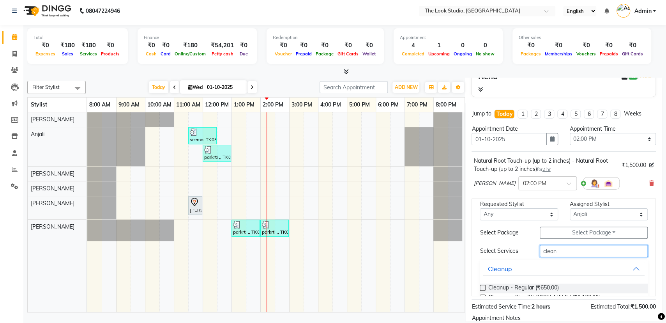
type input "clean"
click at [485, 287] on label at bounding box center [482, 287] width 6 height 6
click at [485, 287] on input "checkbox" at bounding box center [481, 288] width 5 height 5
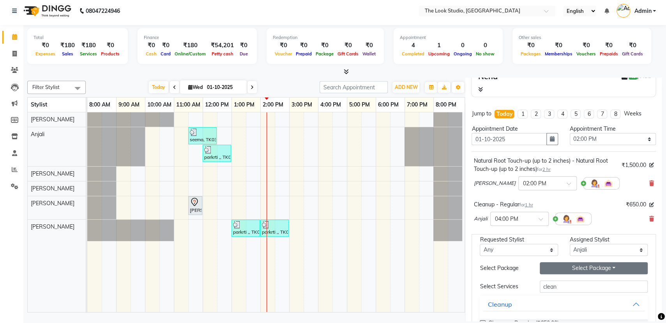
checkbox input "false"
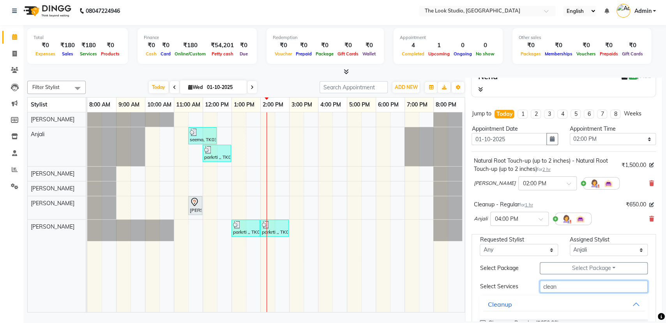
click at [570, 286] on input "clean" at bounding box center [593, 286] width 108 height 12
type input "c"
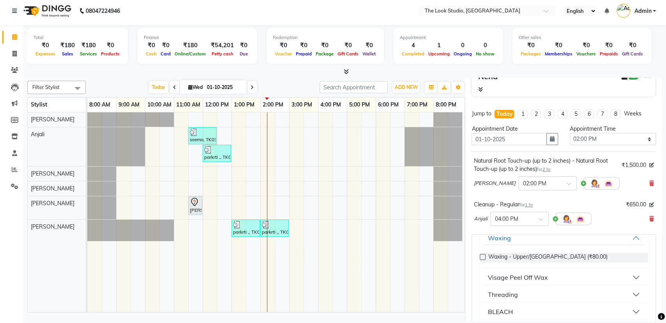
scroll to position [100, 0]
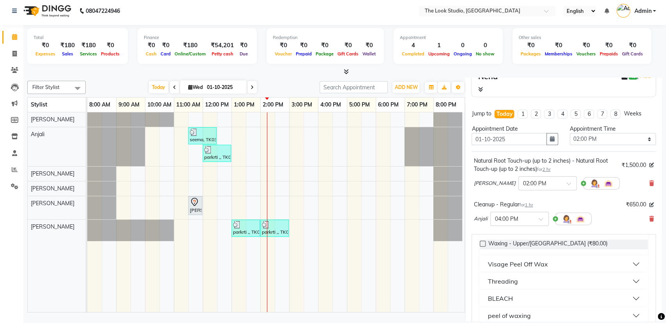
type input "upp"
drag, startPoint x: 619, startPoint y: 311, endPoint x: 626, endPoint y: 311, distance: 7.4
click at [619, 311] on button "peel of waxing" at bounding box center [564, 315] width 162 height 14
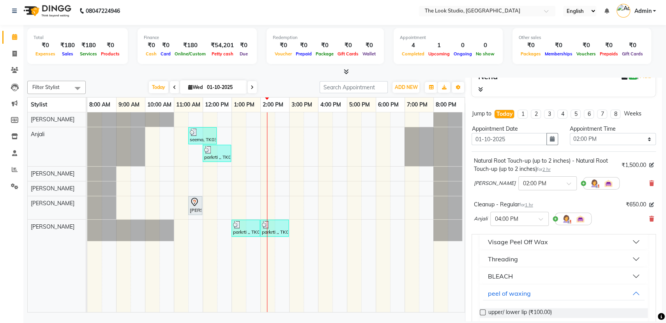
click at [483, 312] on label at bounding box center [482, 312] width 6 height 6
click at [483, 312] on input "checkbox" at bounding box center [481, 312] width 5 height 5
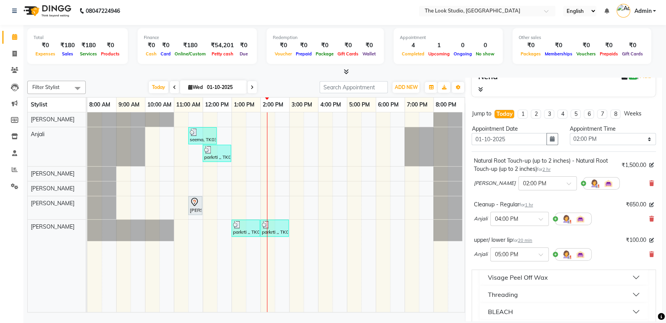
checkbox input "false"
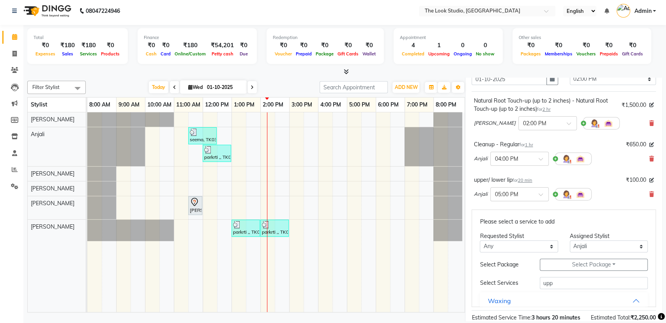
scroll to position [190, 0]
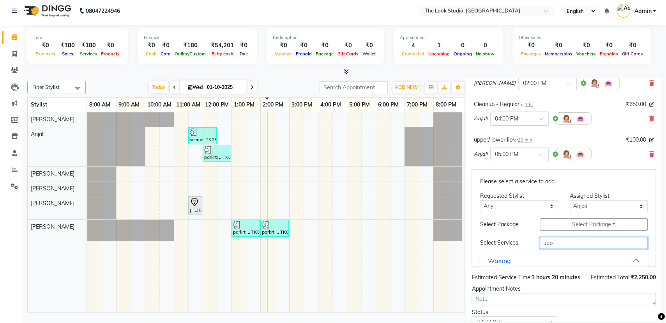
click at [549, 243] on input "upp" at bounding box center [593, 242] width 108 height 12
type input "u"
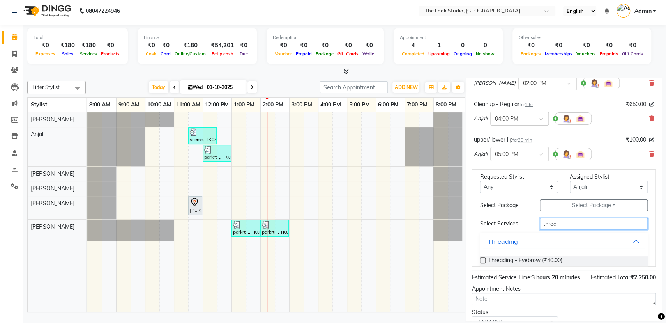
scroll to position [39, 0]
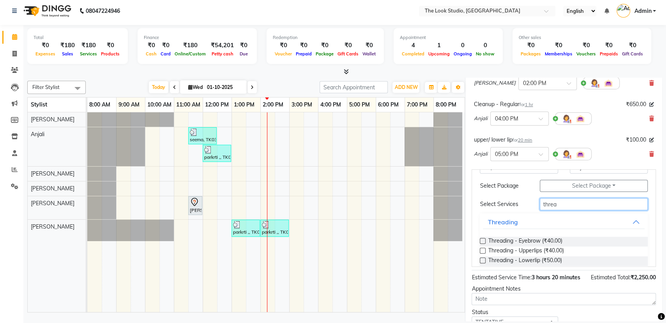
type input "threa"
click at [485, 239] on label at bounding box center [482, 241] width 6 height 6
click at [485, 239] on input "checkbox" at bounding box center [481, 241] width 5 height 5
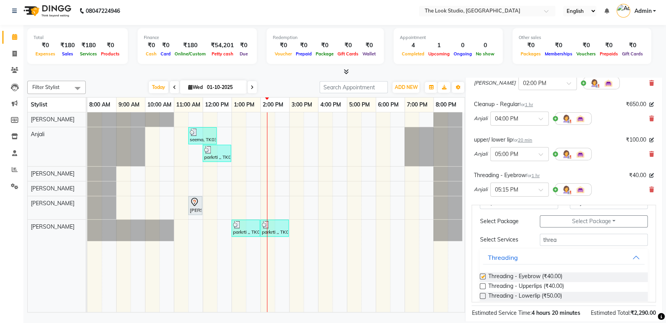
checkbox input "false"
click at [572, 231] on div "Please select a service to add Requested Stylist Any [PERSON_NAME] [PERSON_NAME…" at bounding box center [563, 252] width 184 height 97
click at [567, 239] on input "threa" at bounding box center [593, 239] width 108 height 12
type input "t"
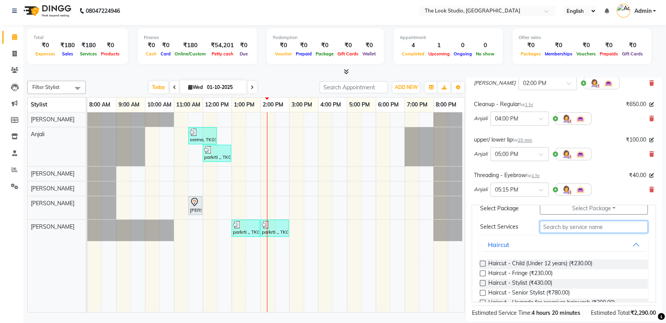
scroll to position [59, 0]
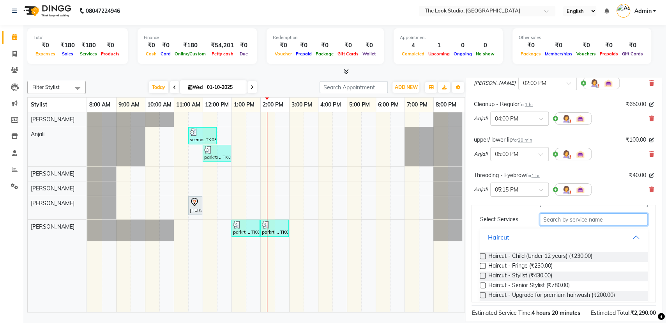
click at [597, 222] on input "text" at bounding box center [593, 219] width 108 height 12
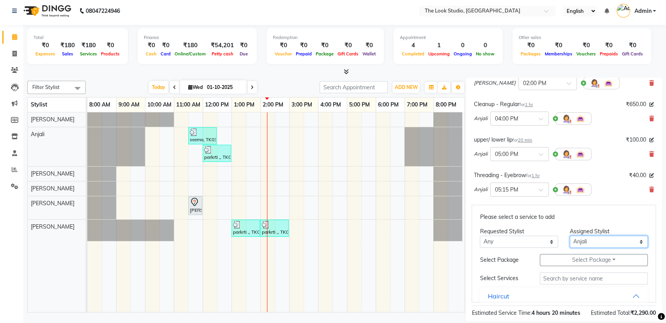
click at [591, 238] on select "Select [PERSON_NAME] [PERSON_NAME] [PERSON_NAME] [PERSON_NAME] [PERSON_NAME]" at bounding box center [608, 241] width 78 height 12
select select "45010"
click at [569, 235] on select "Select [PERSON_NAME] [PERSON_NAME] [PERSON_NAME] [PERSON_NAME] [PERSON_NAME]" at bounding box center [608, 241] width 78 height 12
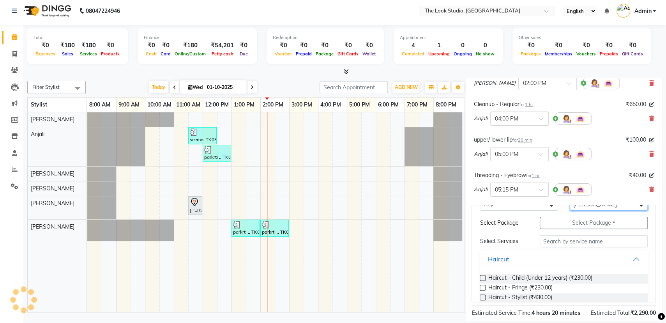
scroll to position [39, 0]
click at [583, 236] on input "text" at bounding box center [593, 239] width 108 height 12
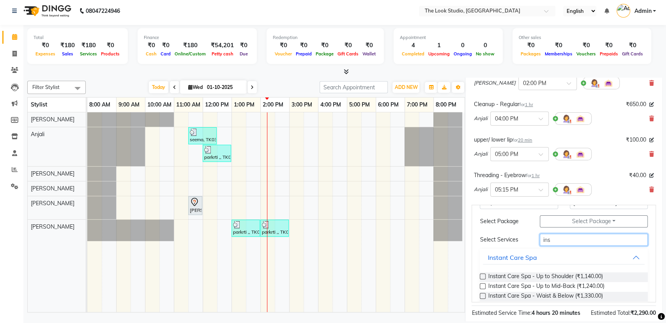
type input "ins"
click at [483, 293] on label at bounding box center [482, 296] width 6 height 6
click at [483, 294] on input "checkbox" at bounding box center [481, 296] width 5 height 5
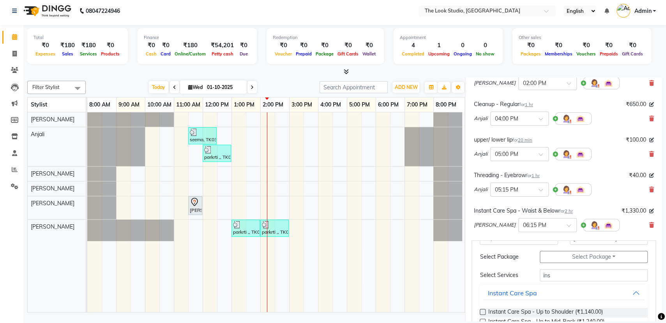
checkbox input "false"
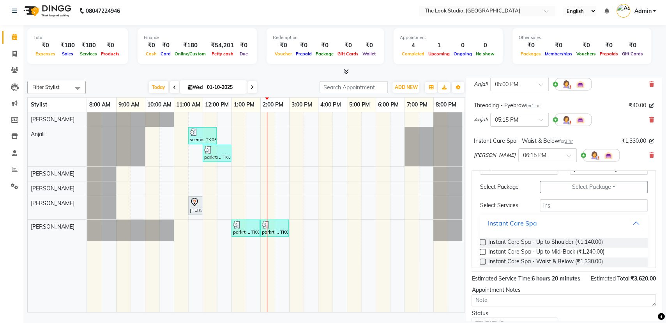
scroll to position [324, 0]
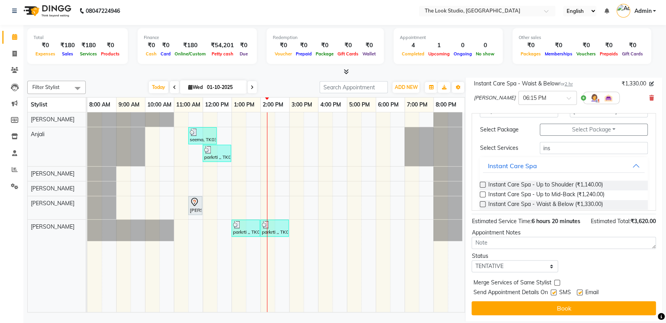
click at [555, 289] on label at bounding box center [553, 292] width 6 height 6
click at [555, 290] on input "checkbox" at bounding box center [552, 292] width 5 height 5
checkbox input "false"
click at [583, 292] on div "Email" at bounding box center [590, 293] width 28 height 10
click at [581, 291] on label at bounding box center [579, 292] width 6 height 6
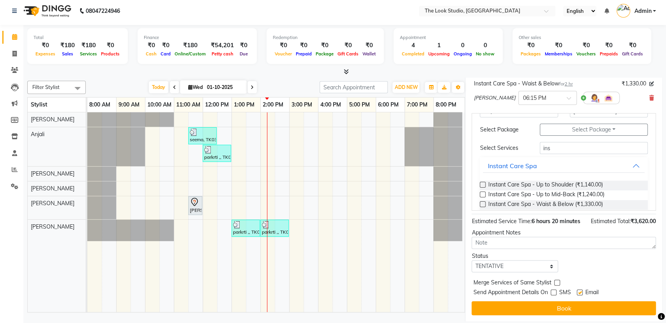
click at [581, 291] on input "checkbox" at bounding box center [578, 292] width 5 height 5
checkbox input "false"
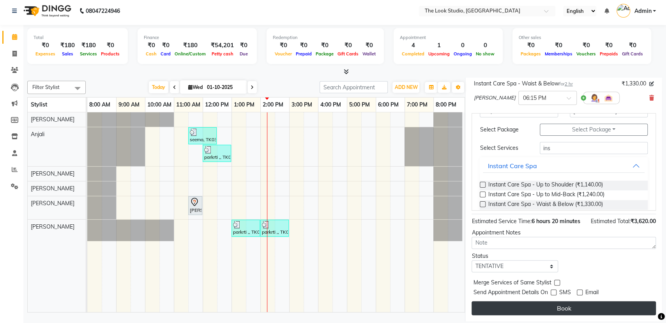
click at [573, 303] on button "Book" at bounding box center [563, 308] width 184 height 14
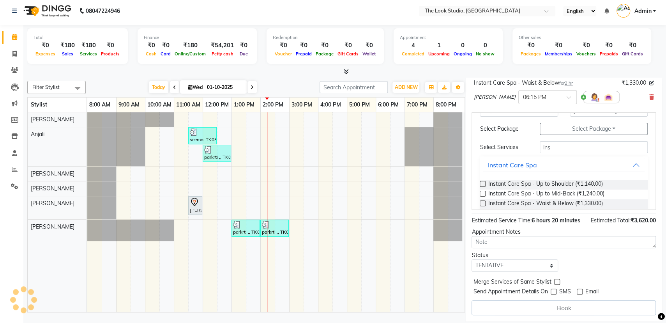
select select "45010"
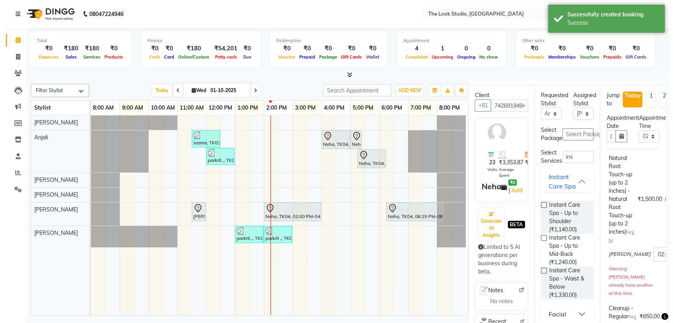
scroll to position [0, 0]
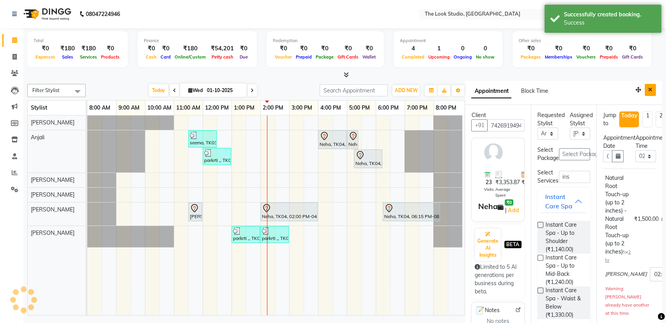
click at [648, 88] on icon "Close" at bounding box center [650, 89] width 4 height 5
